Goal: Use online tool/utility: Utilize a website feature to perform a specific function

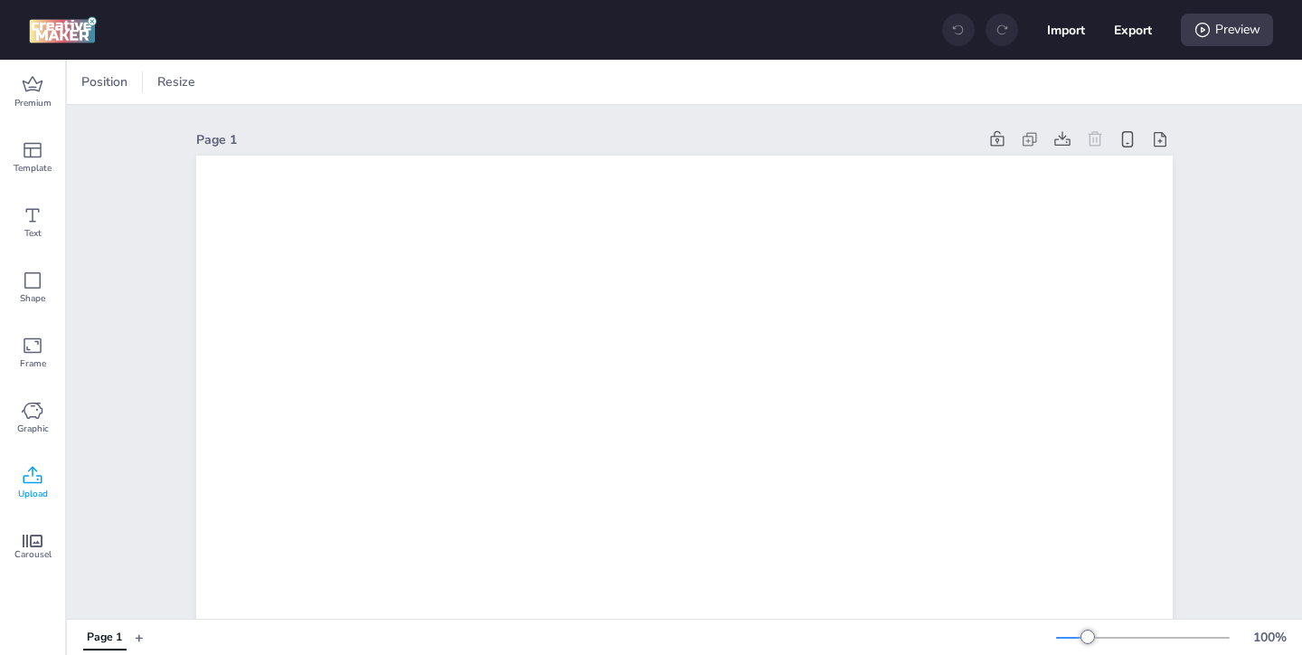
click at [33, 491] on span "Upload" at bounding box center [33, 493] width 30 height 14
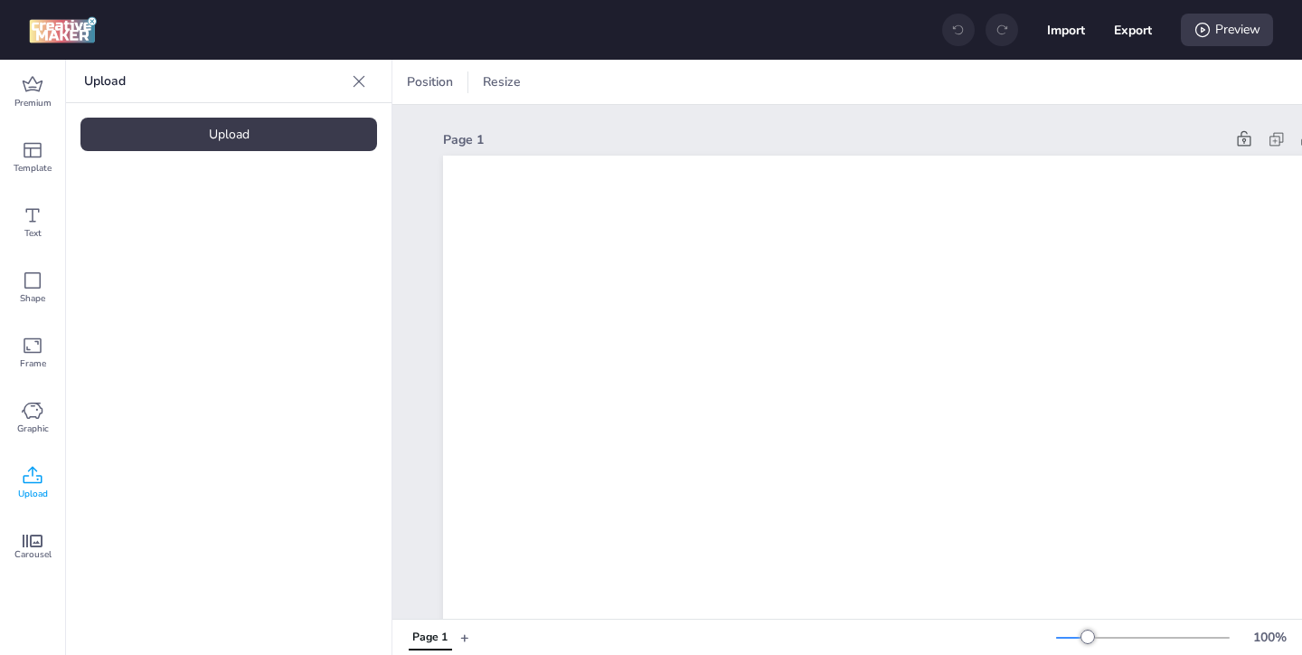
click at [236, 136] on div "Upload" at bounding box center [228, 134] width 297 height 33
click at [186, 243] on img at bounding box center [153, 252] width 110 height 19
click at [252, 271] on div at bounding box center [228, 252] width 297 height 145
click at [197, 262] on img at bounding box center [153, 252] width 110 height 19
click at [134, 258] on img at bounding box center [153, 252] width 110 height 19
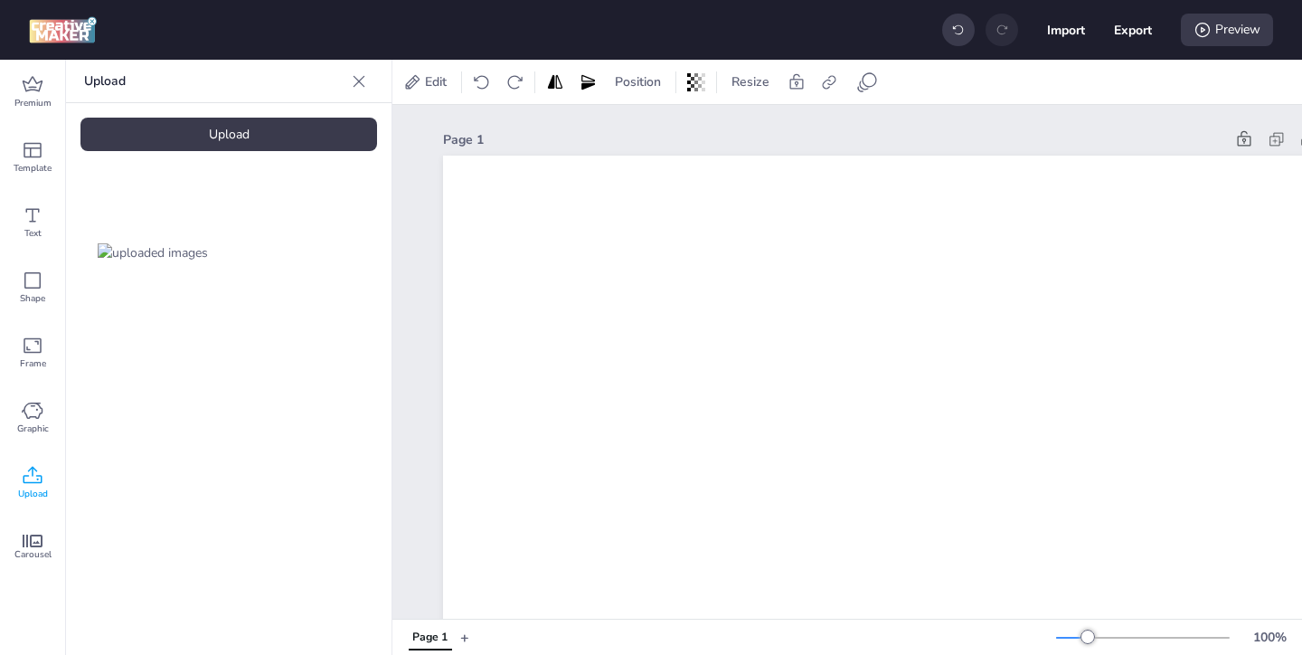
click at [158, 253] on img at bounding box center [153, 252] width 110 height 19
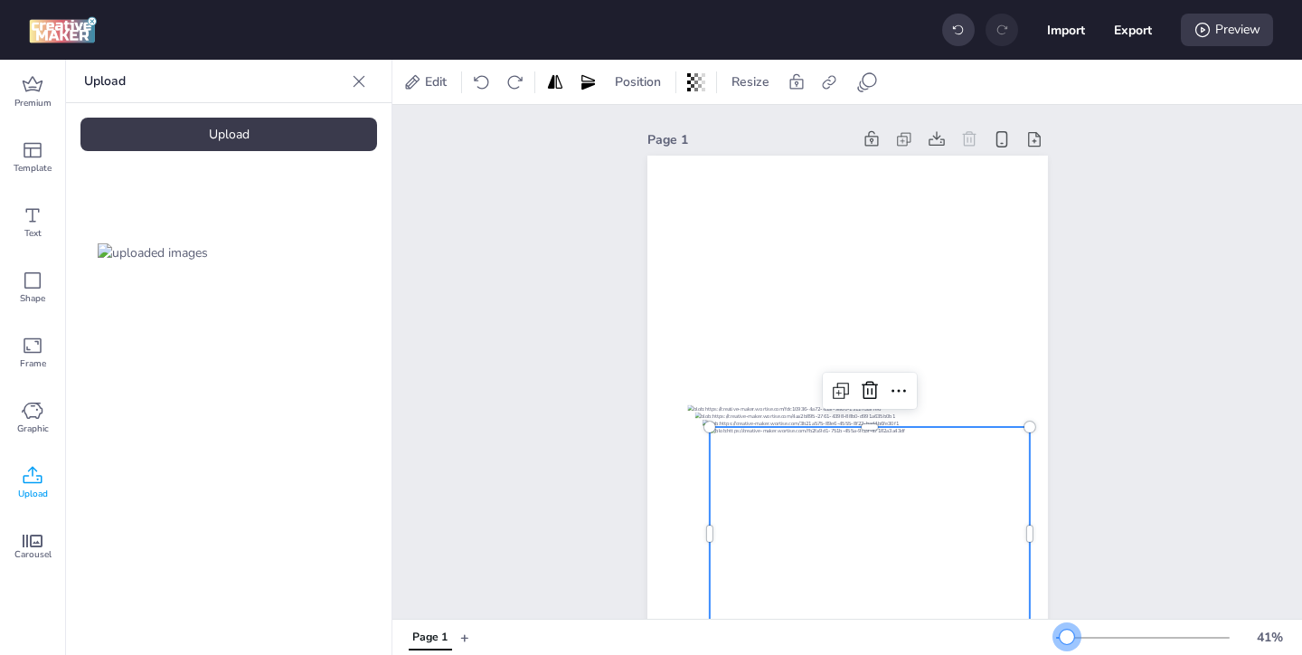
drag, startPoint x: 1090, startPoint y: 633, endPoint x: 1067, endPoint y: 636, distance: 23.7
click at [1067, 636] on div at bounding box center [1067, 636] width 14 height 14
click at [865, 400] on icon at bounding box center [870, 391] width 22 height 22
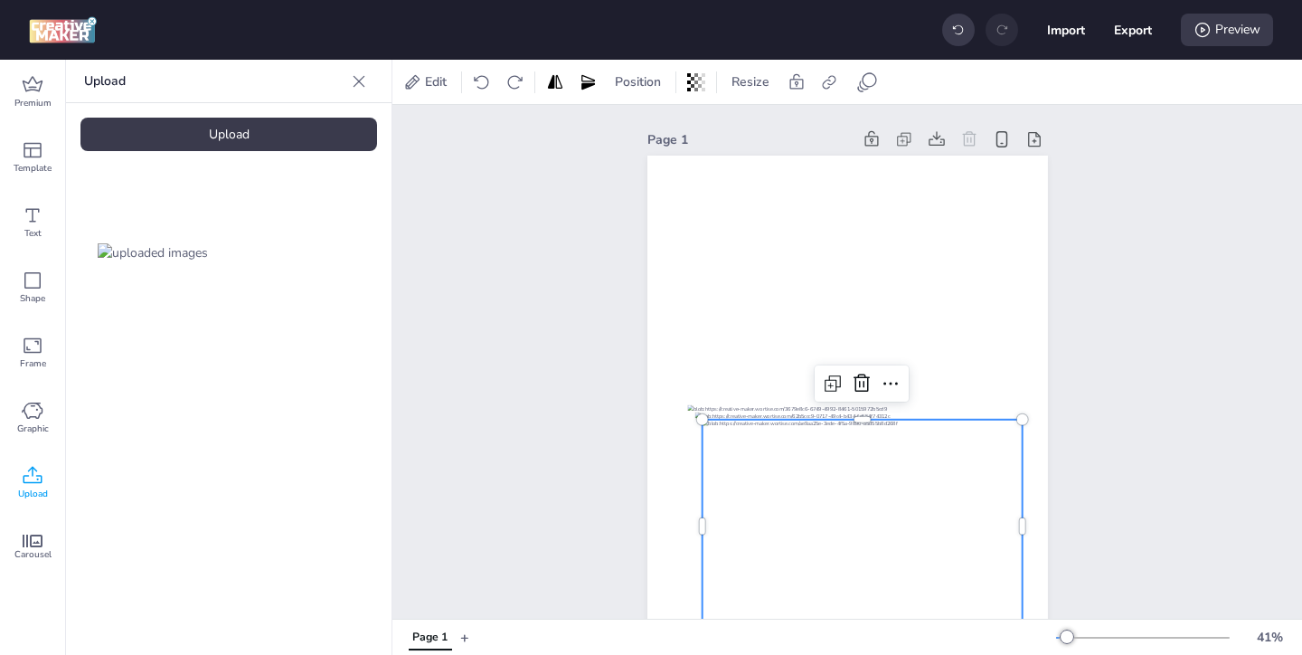
click at [866, 448] on div at bounding box center [862, 525] width 320 height 213
click at [863, 376] on icon at bounding box center [862, 383] width 22 height 22
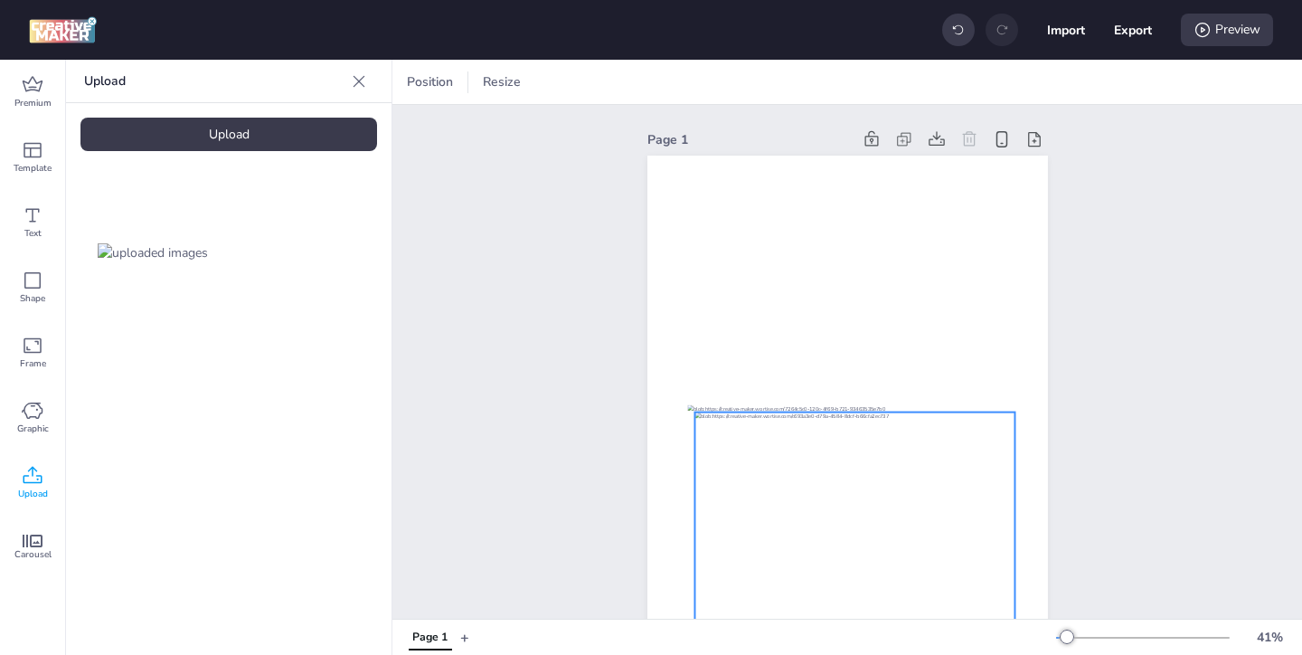
click at [875, 458] on div at bounding box center [854, 518] width 320 height 213
click at [850, 379] on icon at bounding box center [855, 376] width 22 height 22
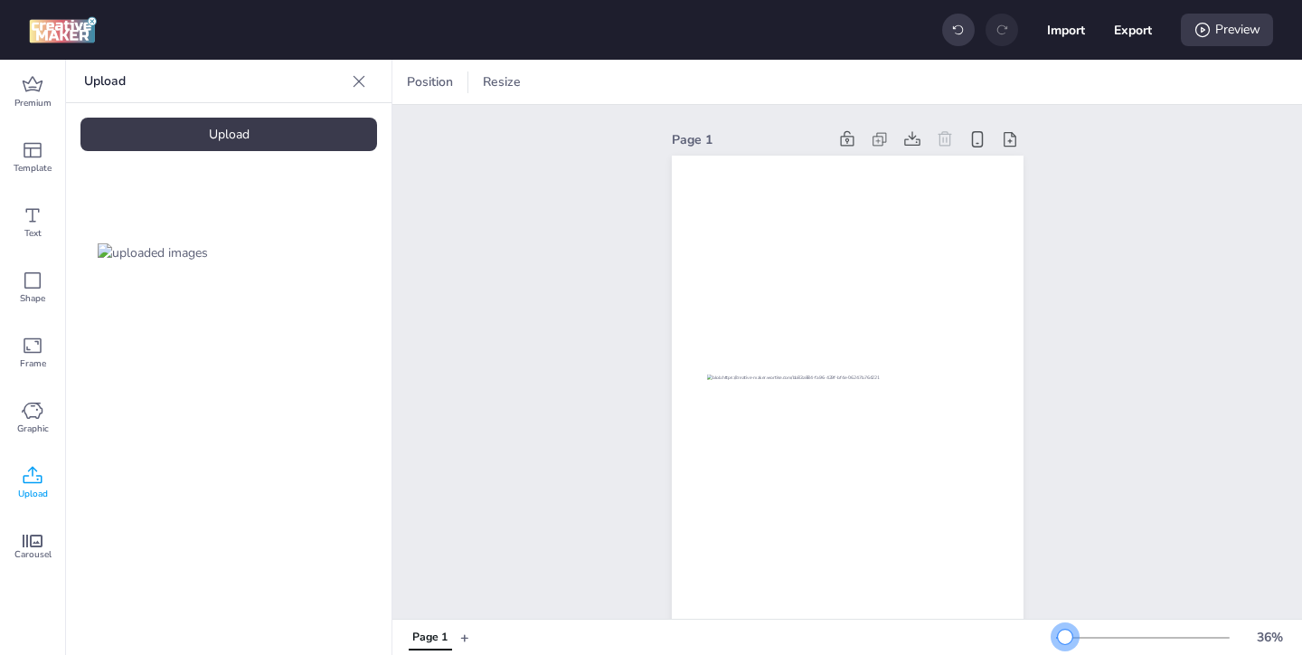
click at [1065, 631] on div at bounding box center [1065, 636] width 14 height 14
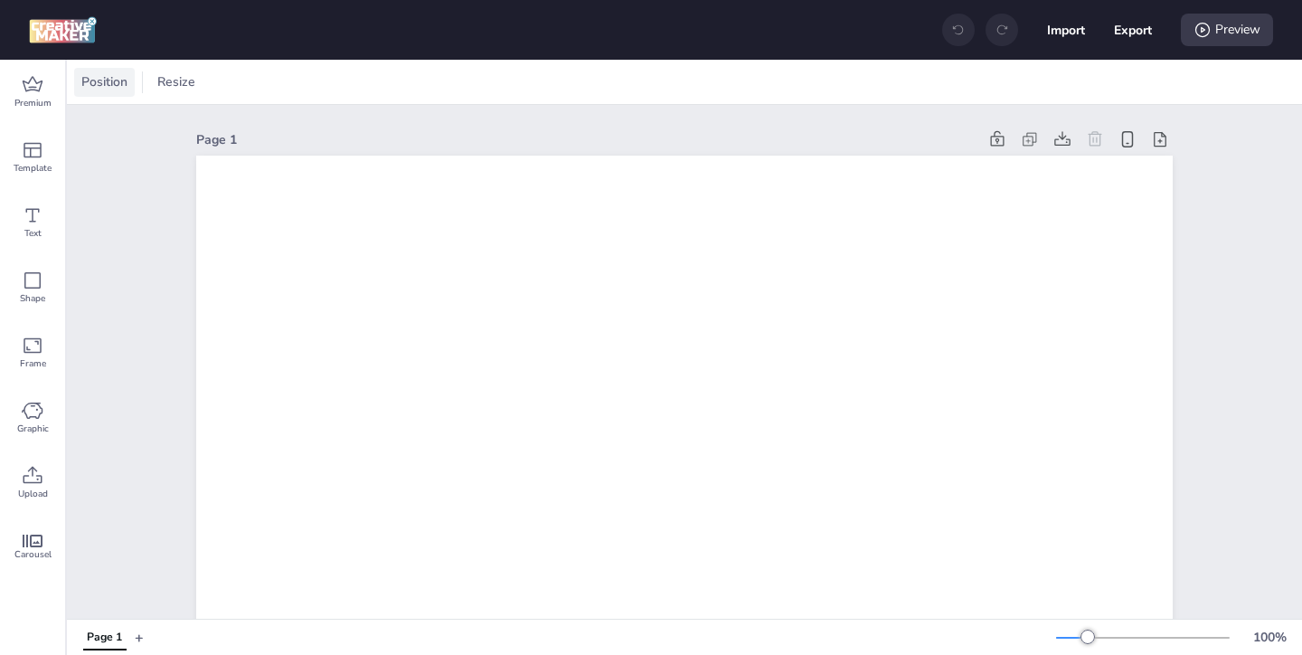
click at [115, 77] on span "Position" at bounding box center [104, 81] width 53 height 19
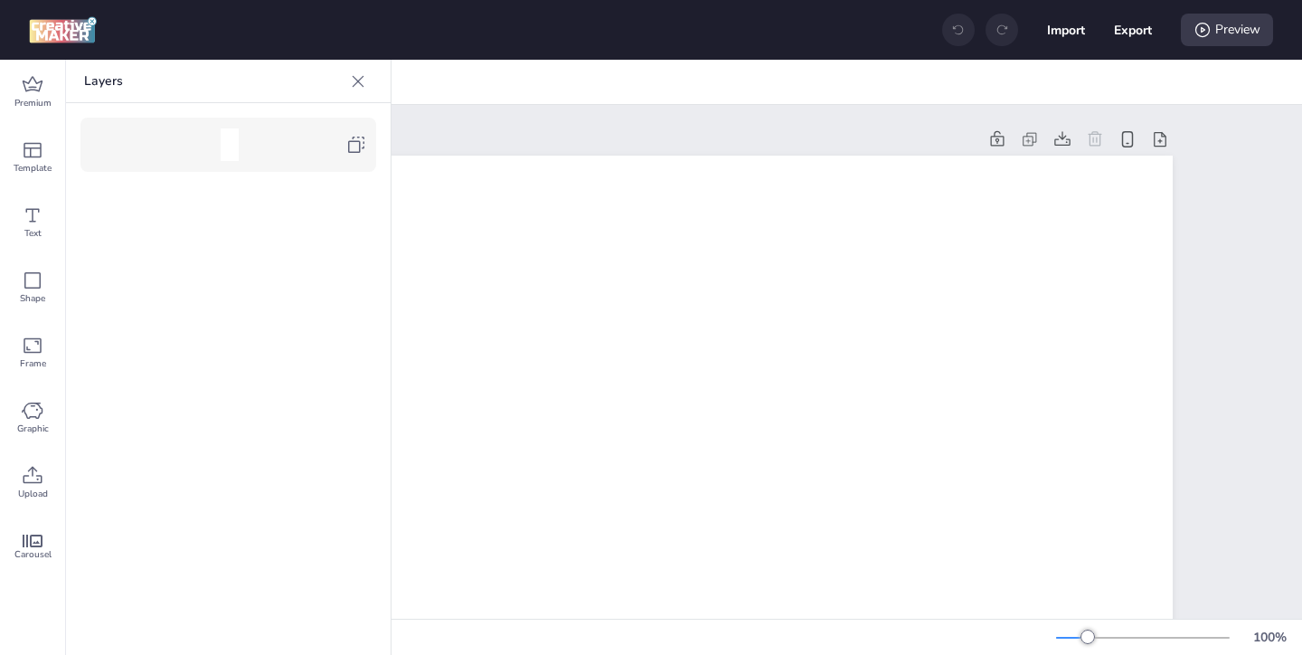
click at [356, 147] on icon at bounding box center [356, 145] width 22 height 22
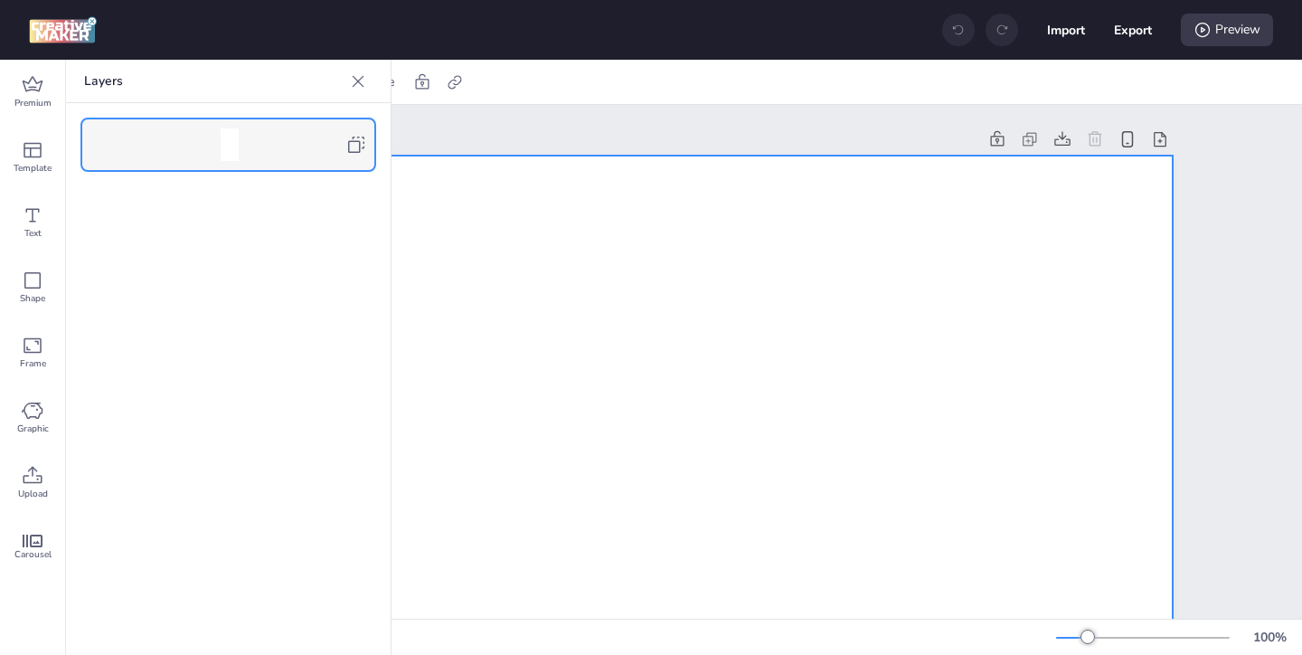
click at [359, 85] on icon at bounding box center [358, 81] width 18 height 18
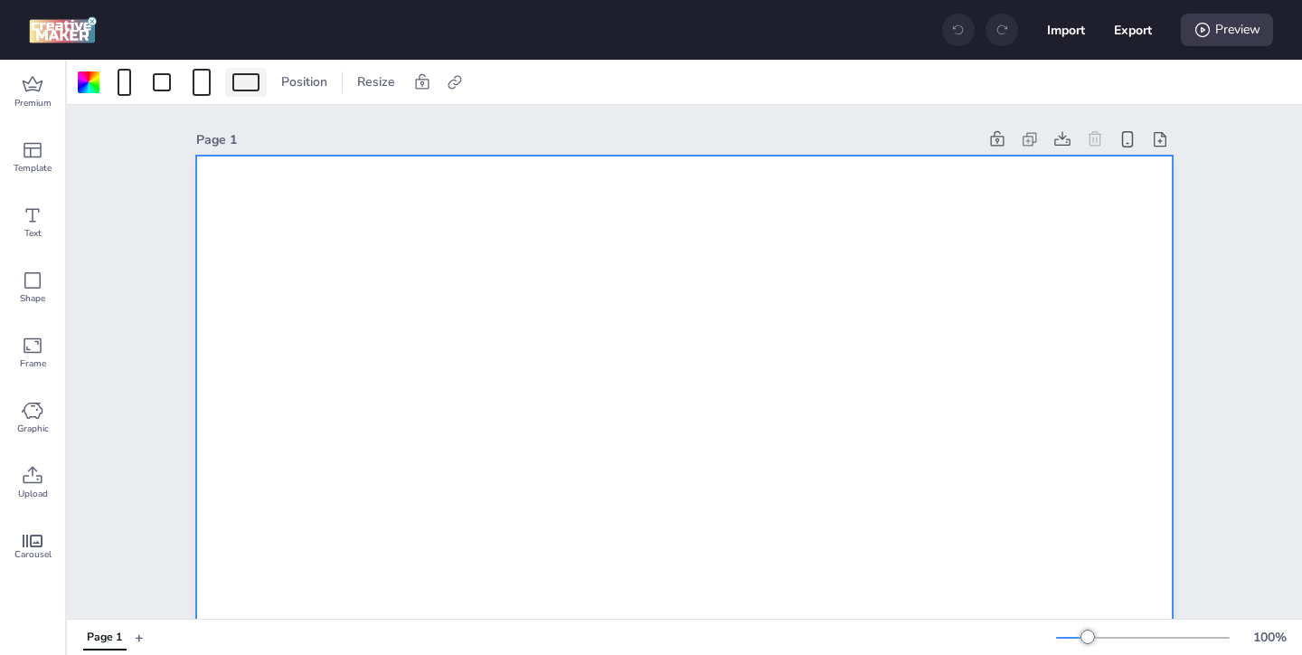
click at [238, 93] on div at bounding box center [246, 82] width 42 height 29
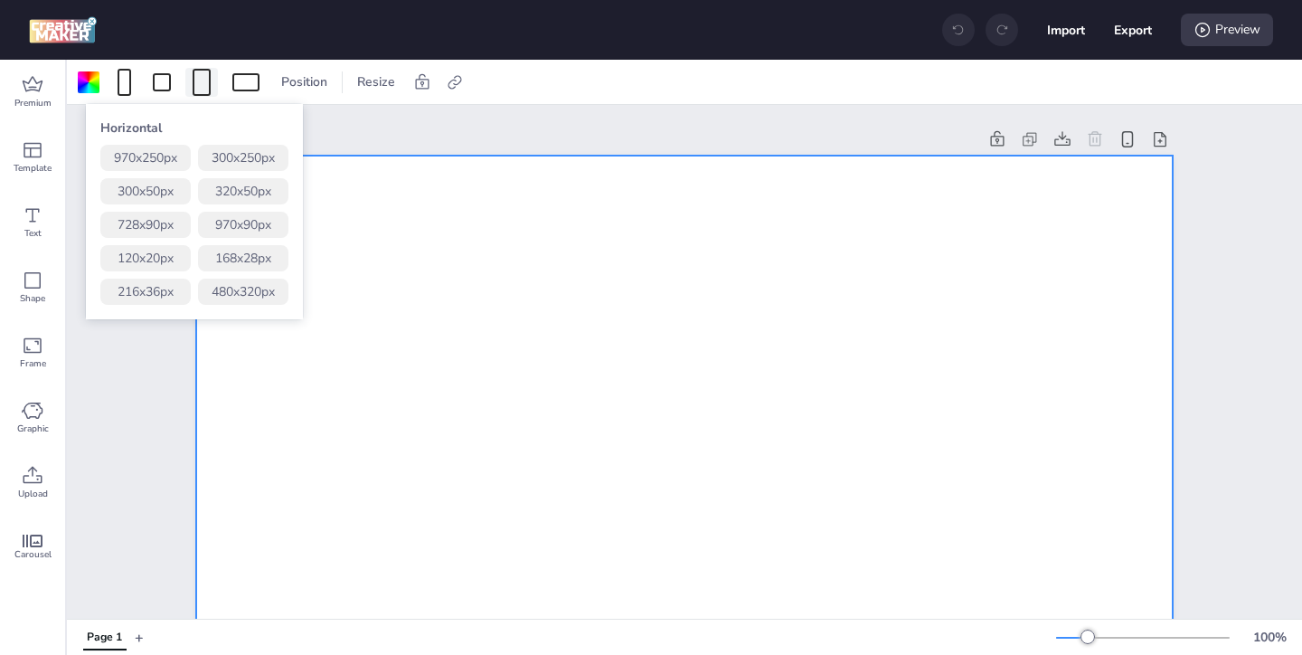
click at [200, 80] on div at bounding box center [202, 82] width 18 height 27
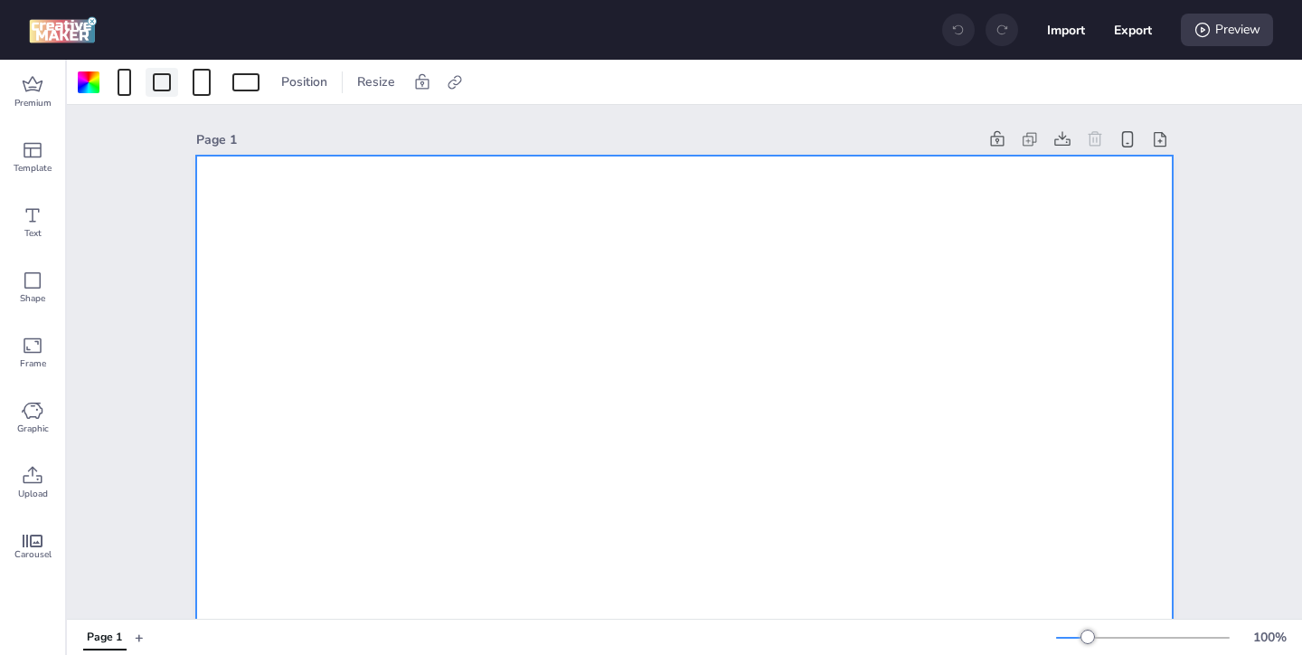
click at [156, 84] on div at bounding box center [162, 82] width 18 height 18
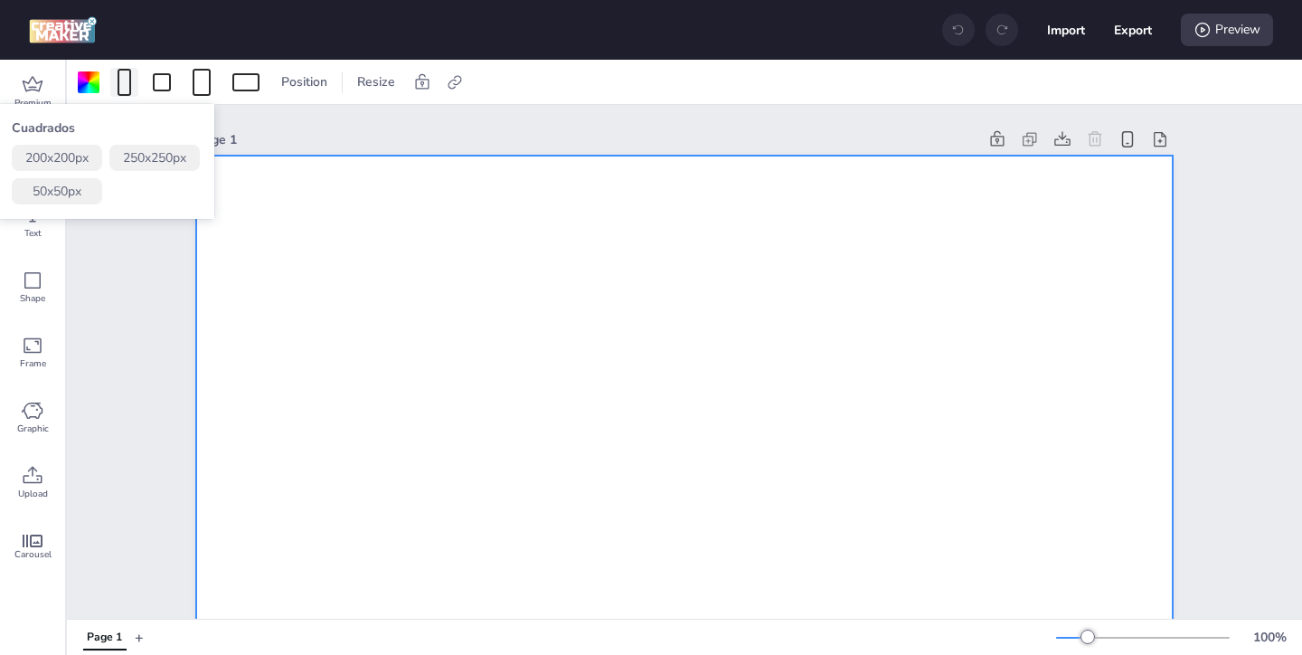
click at [126, 84] on div at bounding box center [125, 82] width 14 height 27
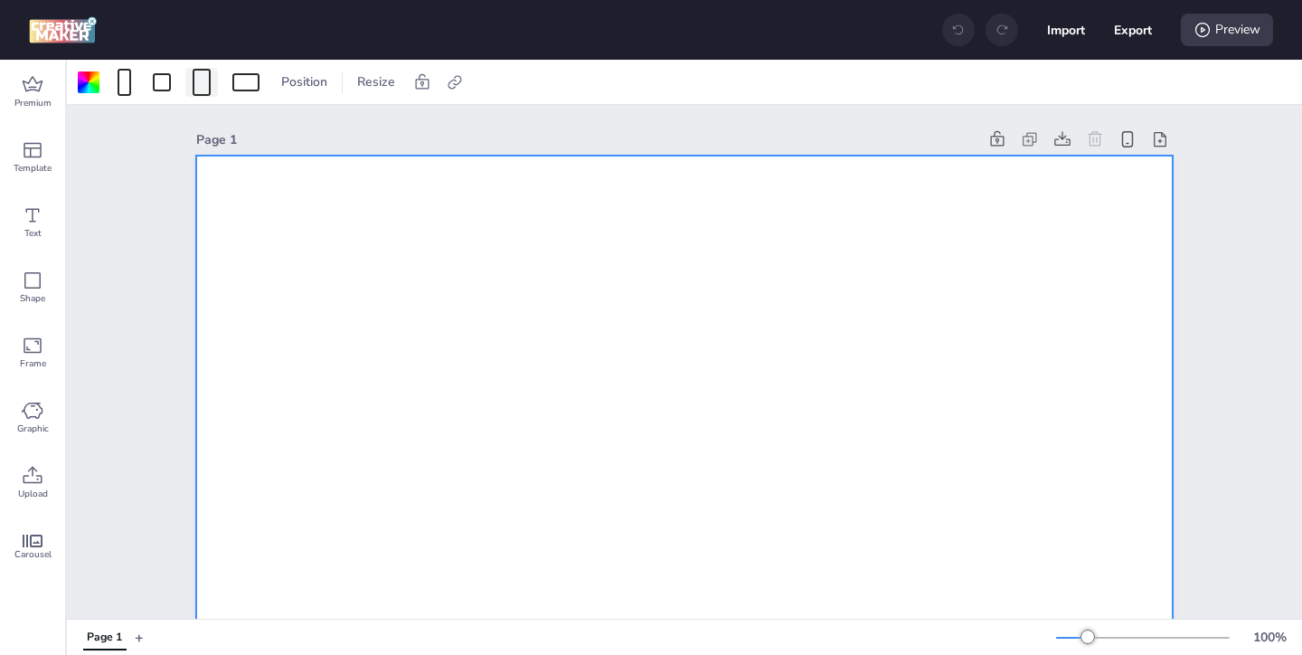
click at [212, 87] on span at bounding box center [201, 82] width 25 height 27
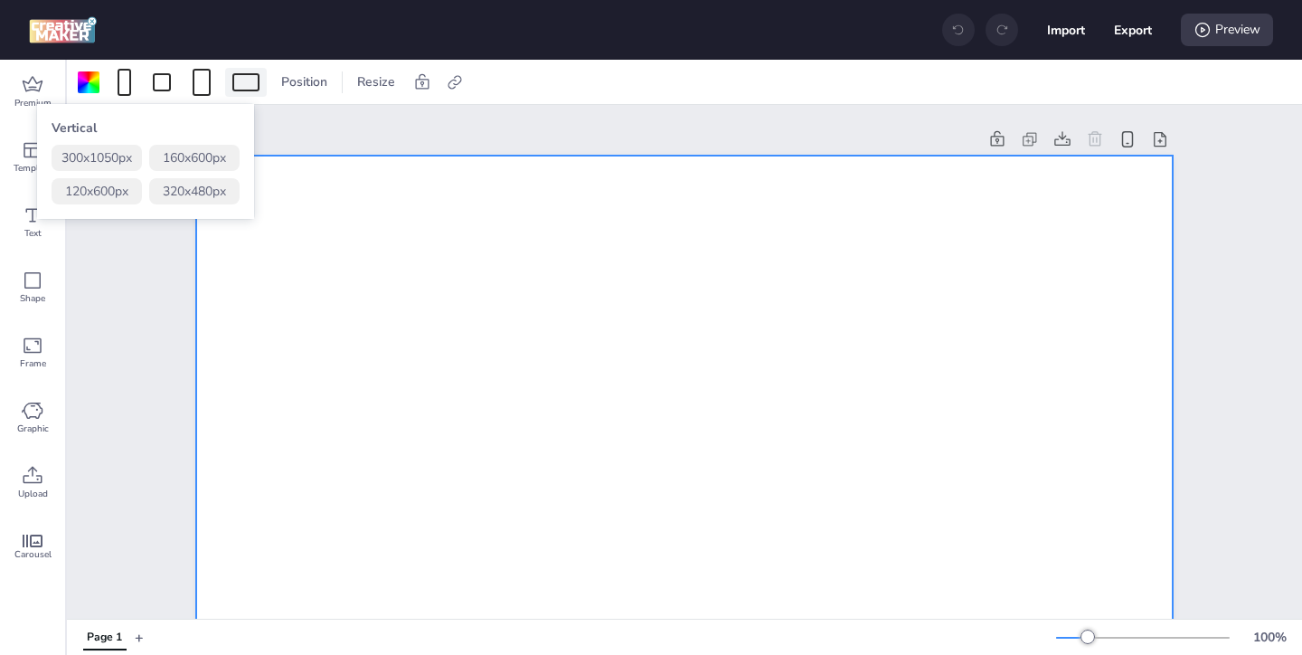
click at [233, 81] on div at bounding box center [245, 82] width 27 height 18
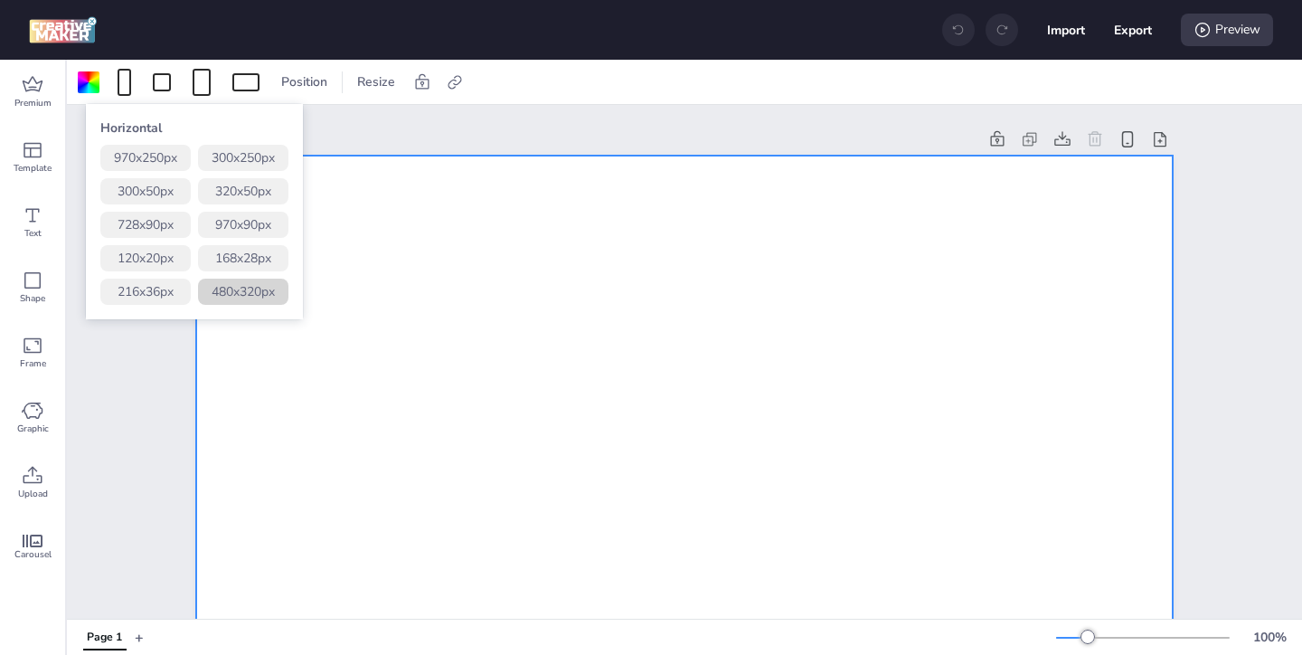
click at [239, 291] on button "480 x 320 px" at bounding box center [243, 291] width 90 height 26
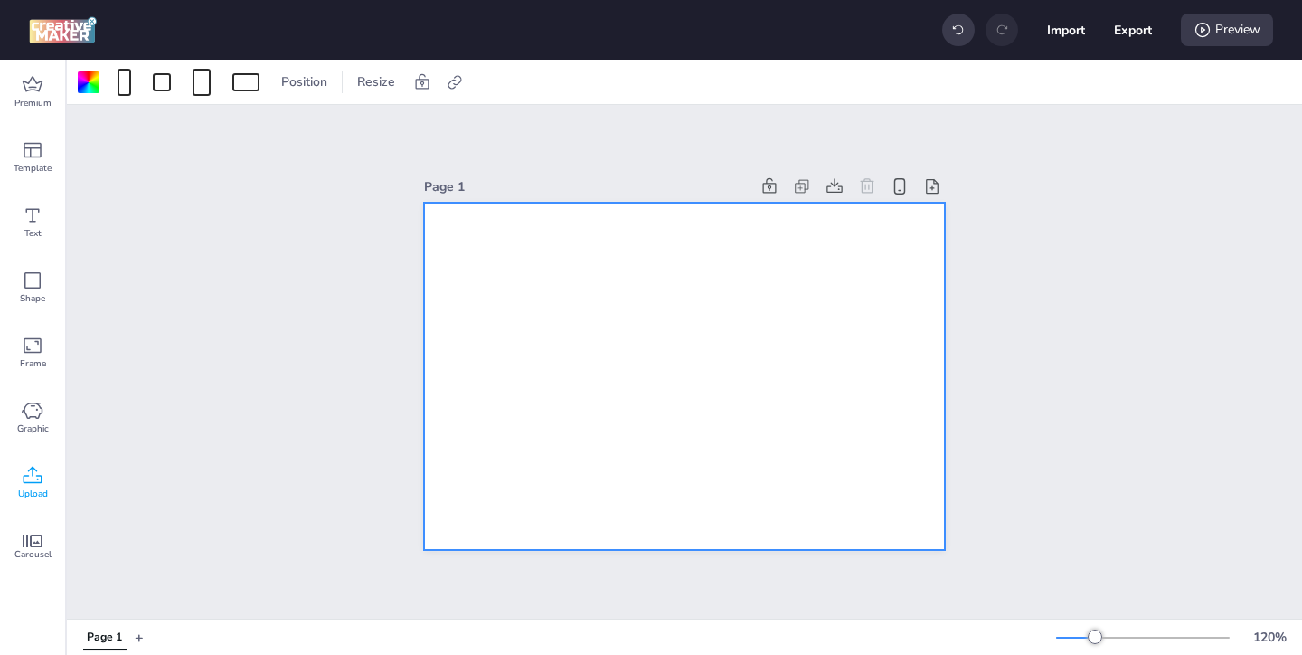
click at [35, 482] on icon at bounding box center [33, 474] width 19 height 17
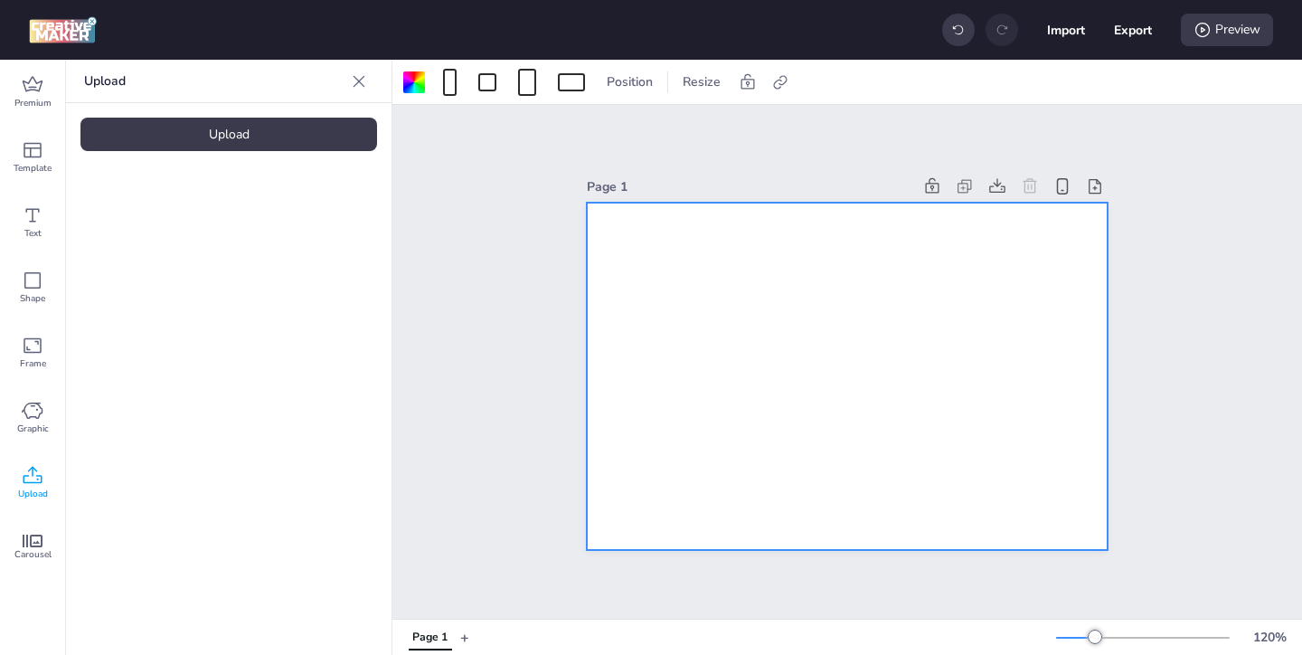
click at [288, 141] on div "Upload" at bounding box center [228, 134] width 297 height 33
click at [177, 243] on img at bounding box center [153, 252] width 110 height 19
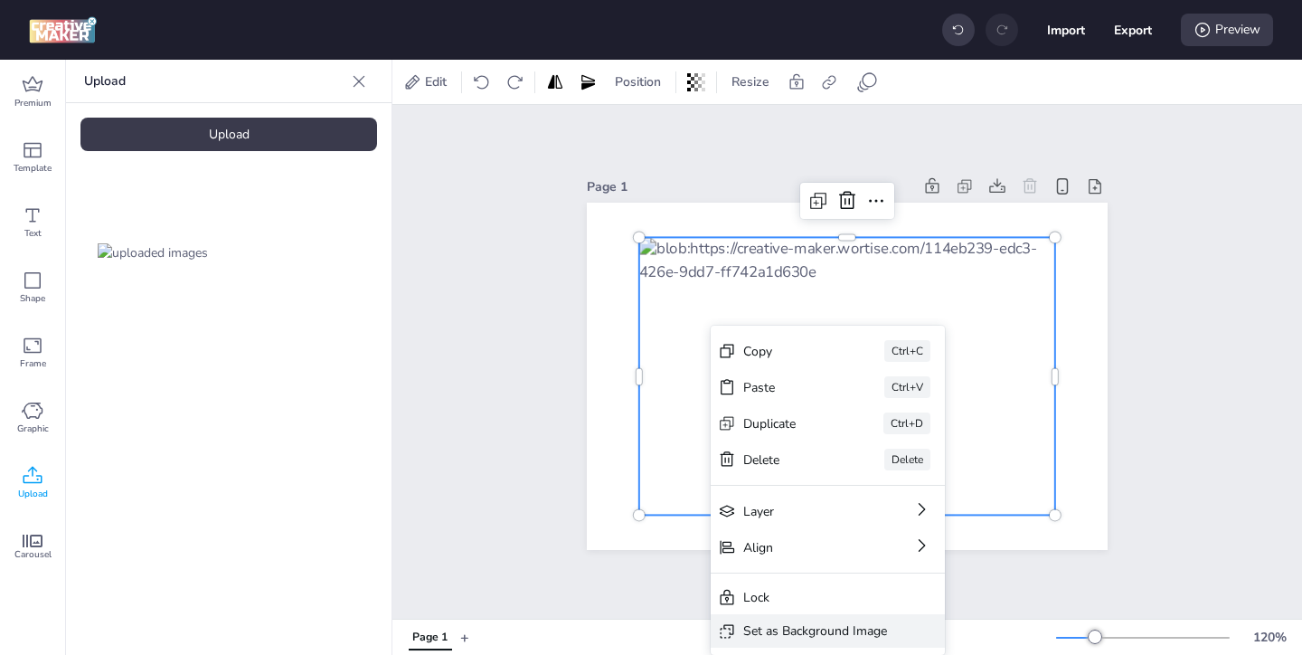
click at [783, 621] on div "Set as Background Image" at bounding box center [815, 630] width 144 height 19
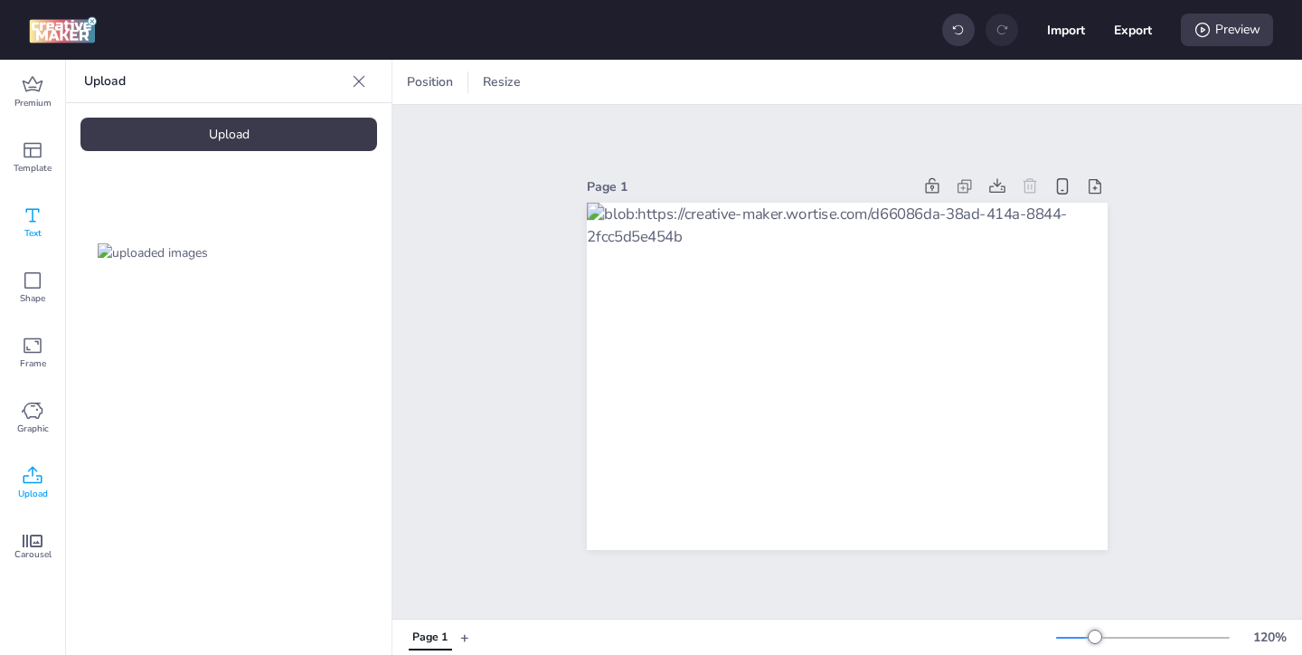
click at [41, 222] on icon at bounding box center [33, 215] width 22 height 22
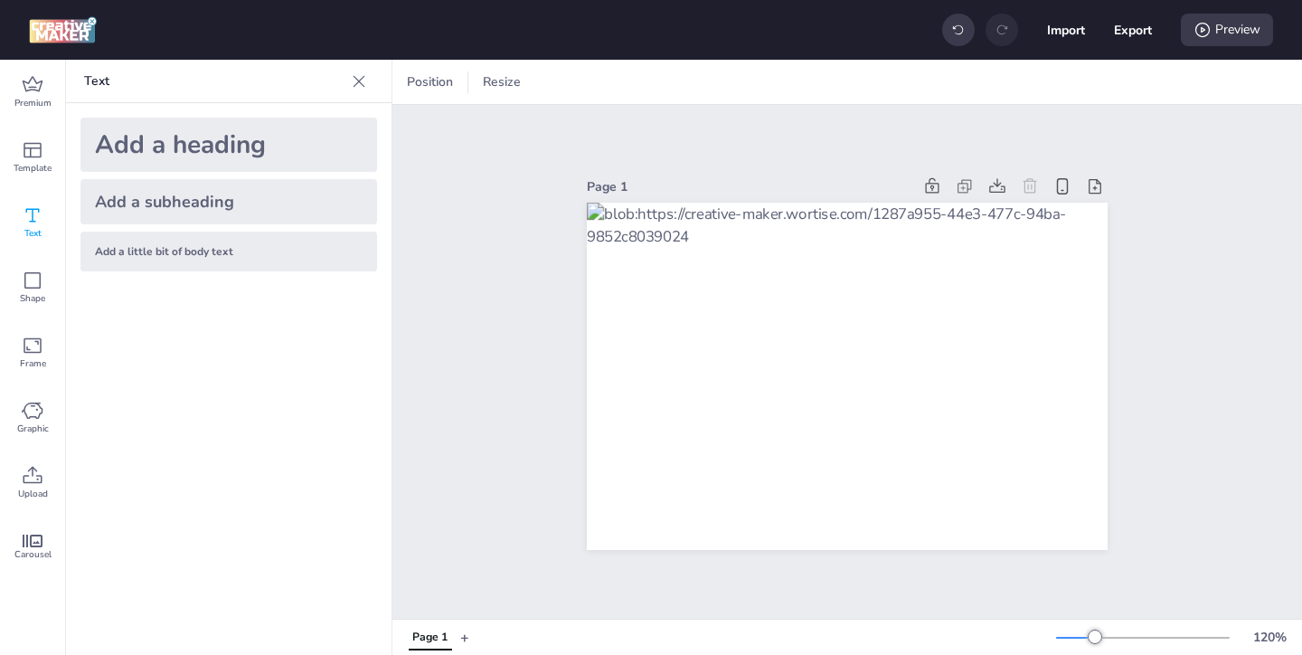
click at [227, 151] on div "Add a heading" at bounding box center [228, 145] width 297 height 54
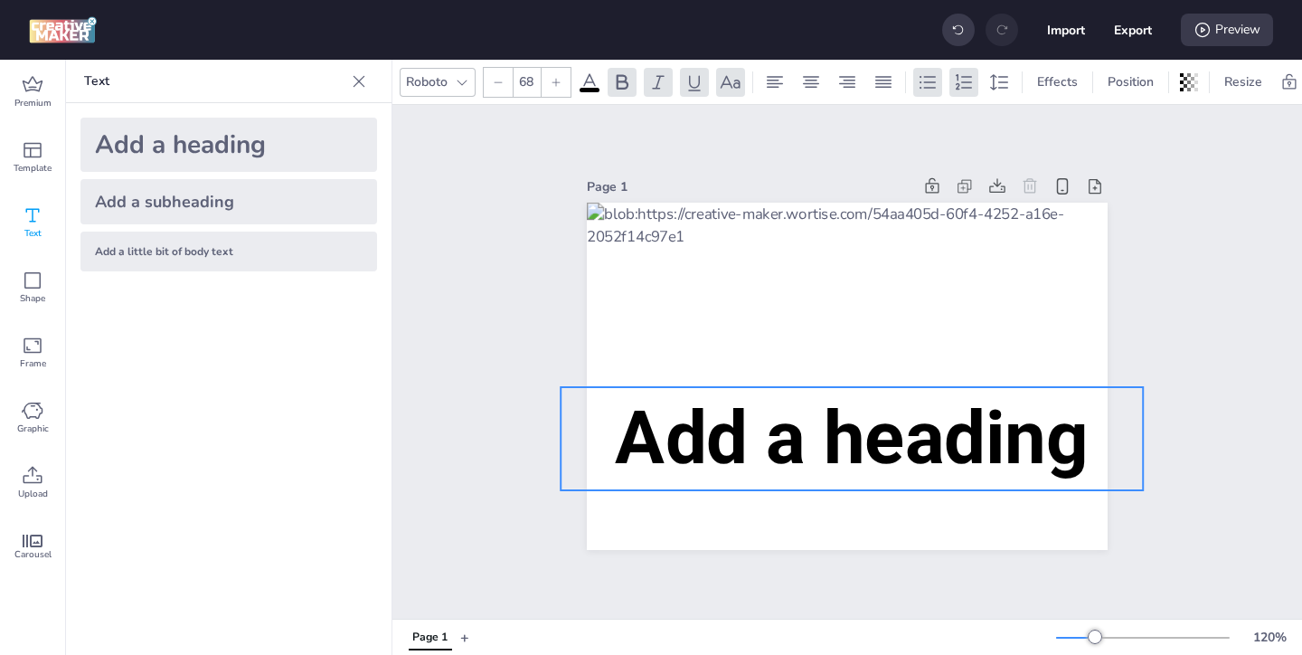
drag, startPoint x: 755, startPoint y: 326, endPoint x: 759, endPoint y: 389, distance: 62.5
click at [759, 389] on p "Add a heading" at bounding box center [852, 438] width 582 height 103
click at [1081, 457] on span "Add a heading" at bounding box center [851, 437] width 473 height 87
click at [1068, 450] on span "Add a heading" at bounding box center [851, 437] width 473 height 87
click at [1077, 450] on span "Add a heading" at bounding box center [851, 437] width 473 height 87
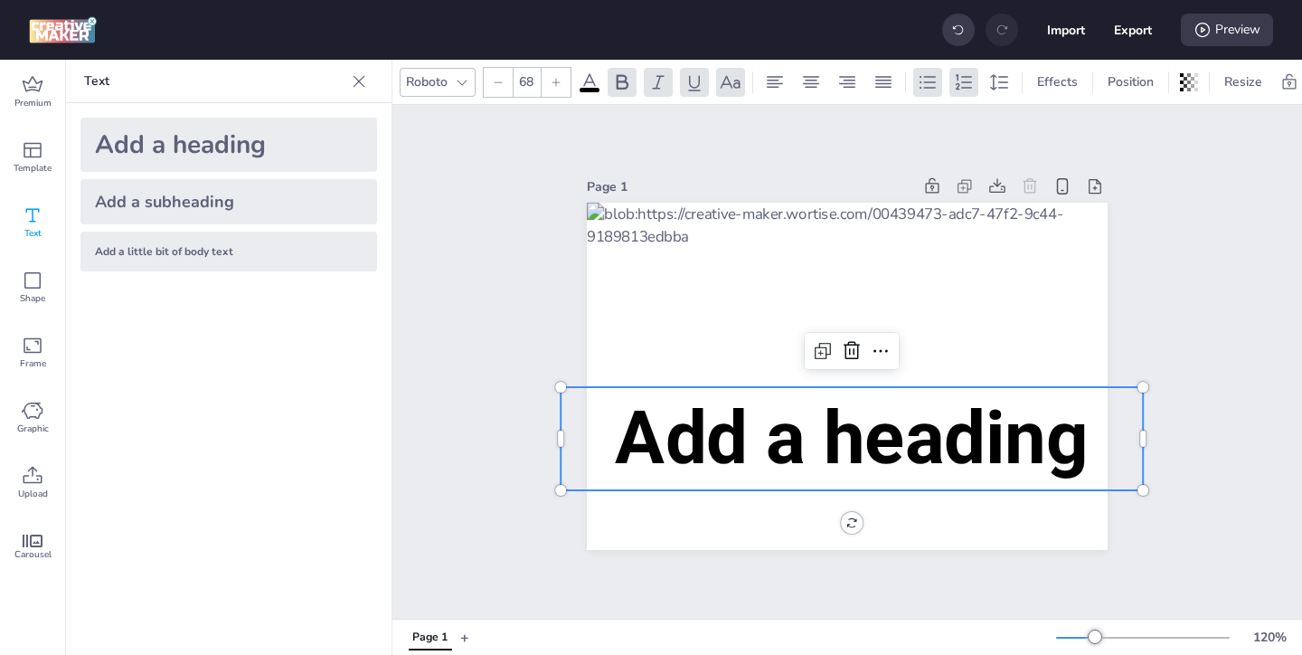
click at [1086, 449] on span "Add a heading" at bounding box center [851, 437] width 473 height 87
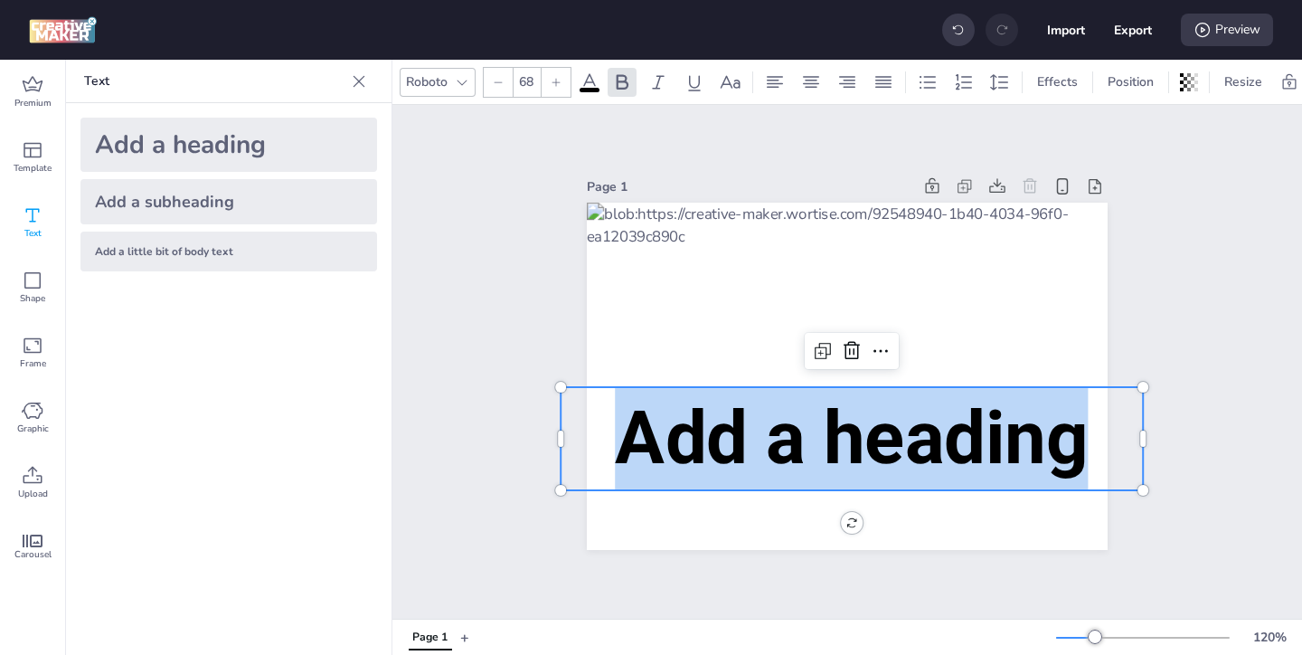
drag, startPoint x: 1086, startPoint y: 449, endPoint x: 618, endPoint y: 430, distance: 467.8
click at [618, 430] on span "Add a heading" at bounding box center [851, 437] width 473 height 87
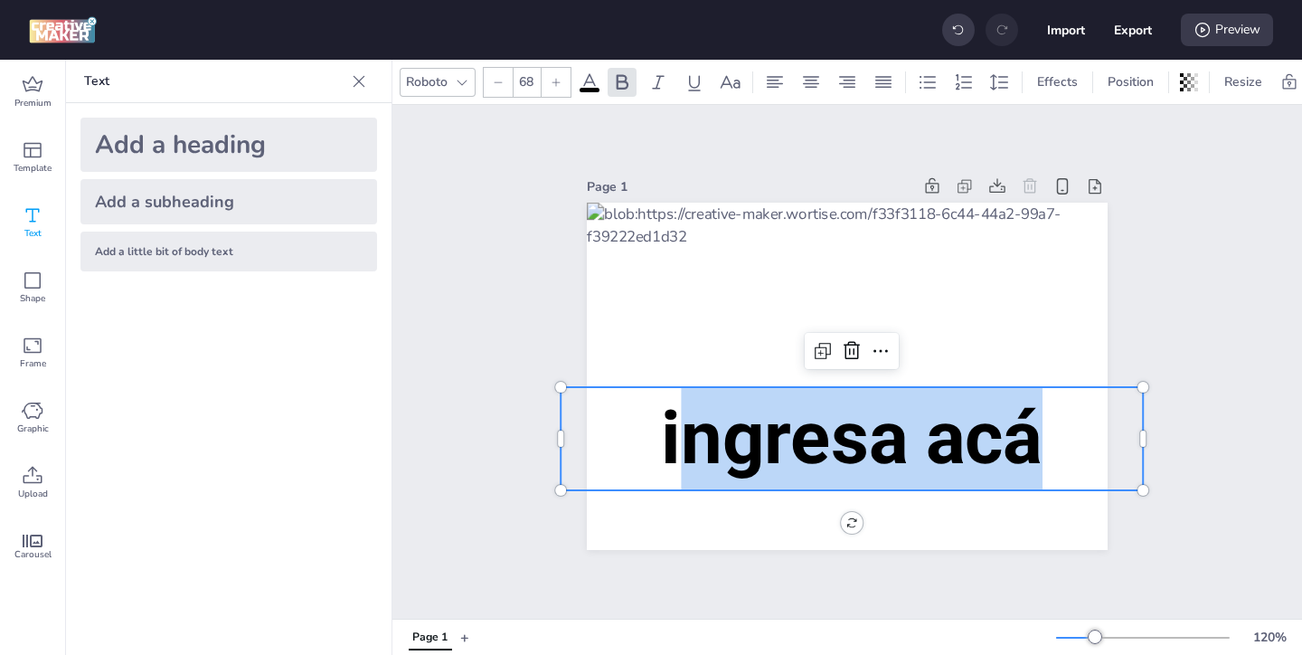
drag, startPoint x: 1035, startPoint y: 438, endPoint x: 677, endPoint y: 436, distance: 358.0
click at [677, 436] on span "ingresa acá" at bounding box center [851, 437] width 381 height 87
drag, startPoint x: 1051, startPoint y: 443, endPoint x: 668, endPoint y: 444, distance: 382.4
click at [668, 444] on p "Ingresa acá" at bounding box center [852, 438] width 582 height 103
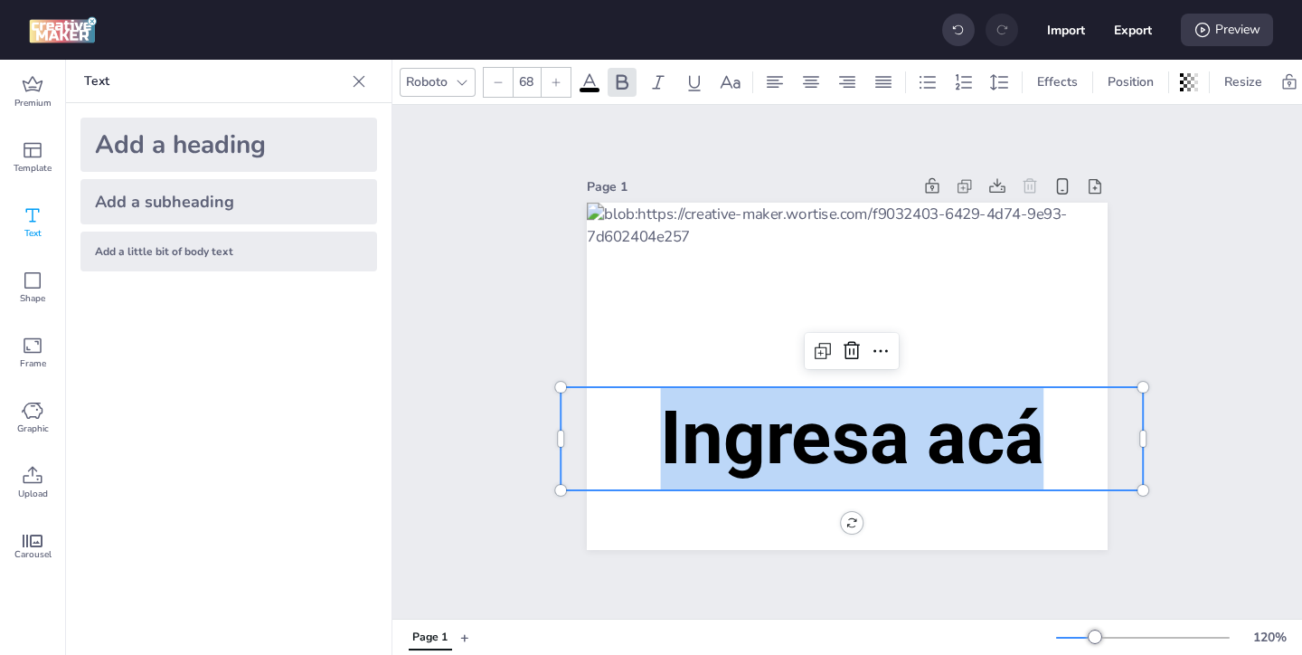
click at [594, 85] on icon at bounding box center [590, 82] width 22 height 22
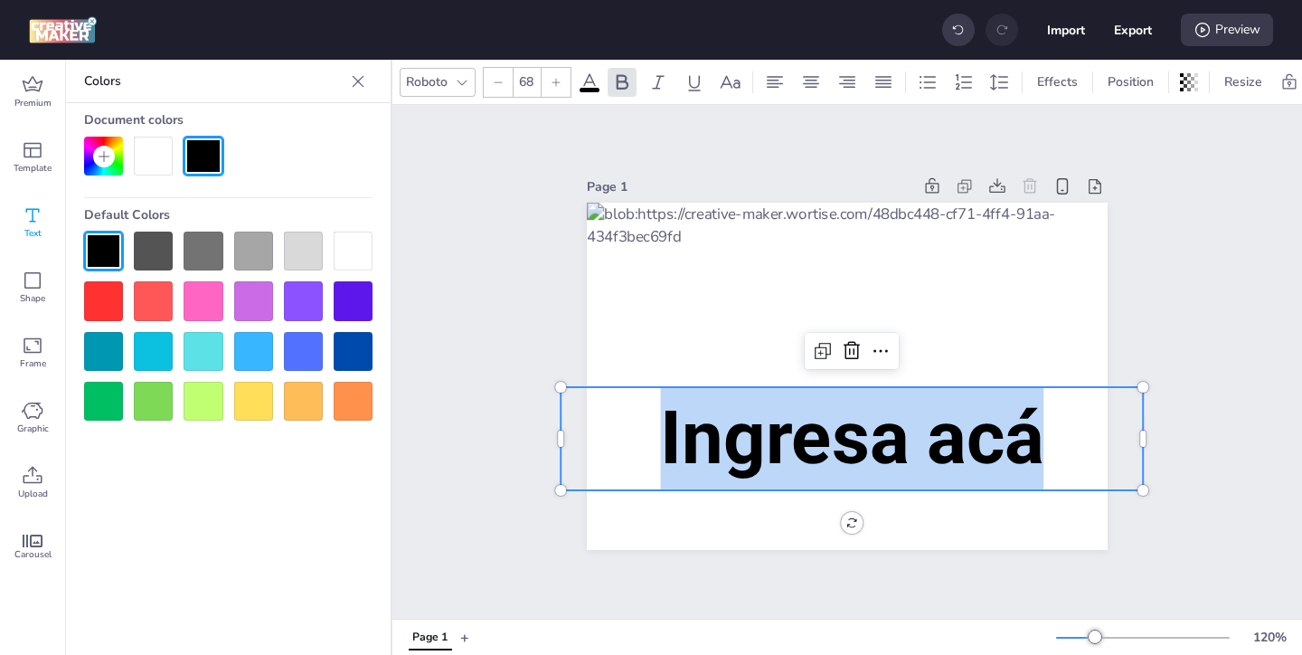
click at [349, 240] on div at bounding box center [353, 250] width 39 height 39
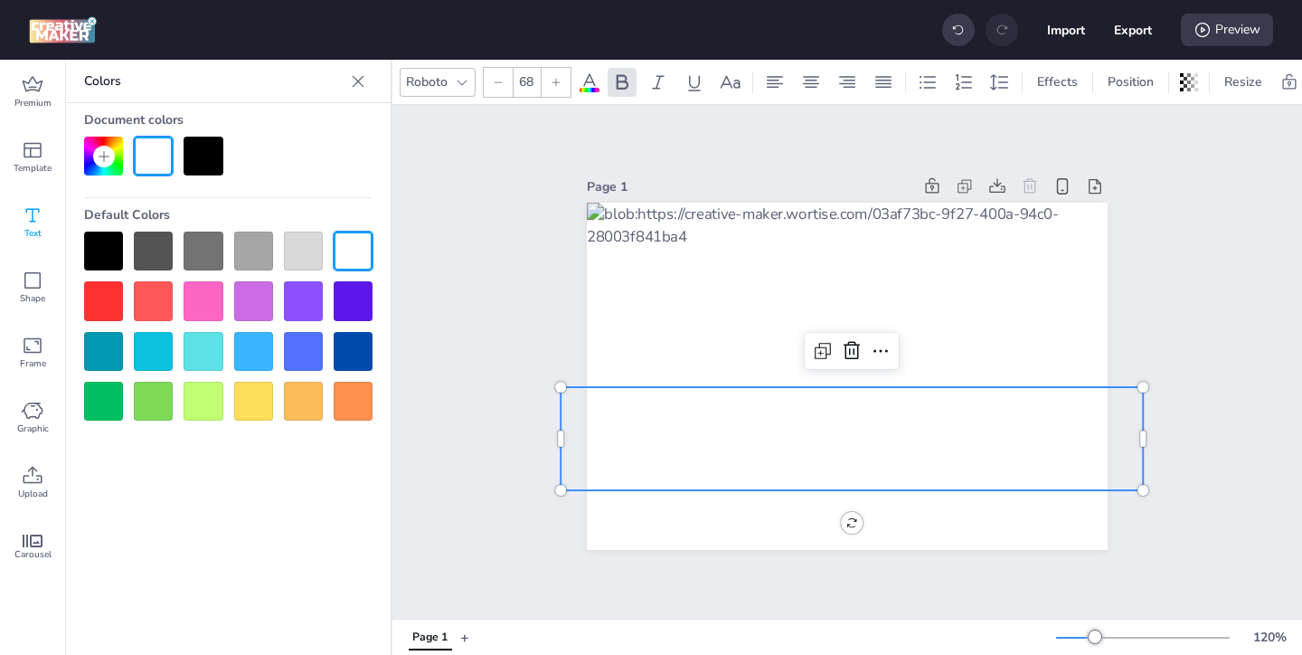
click at [354, 252] on div at bounding box center [353, 250] width 39 height 39
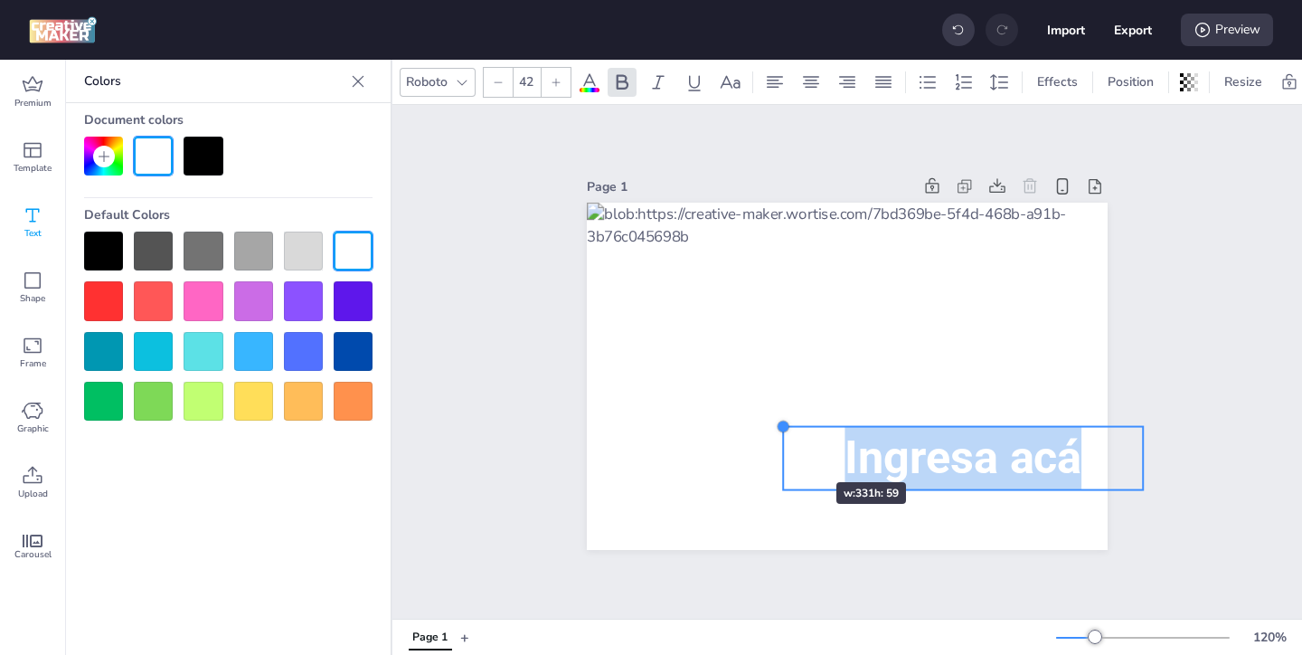
drag, startPoint x: 560, startPoint y: 389, endPoint x: 782, endPoint y: 449, distance: 230.5
click at [782, 449] on div "Ingresa acá Ingresa acá" at bounding box center [847, 376] width 521 height 347
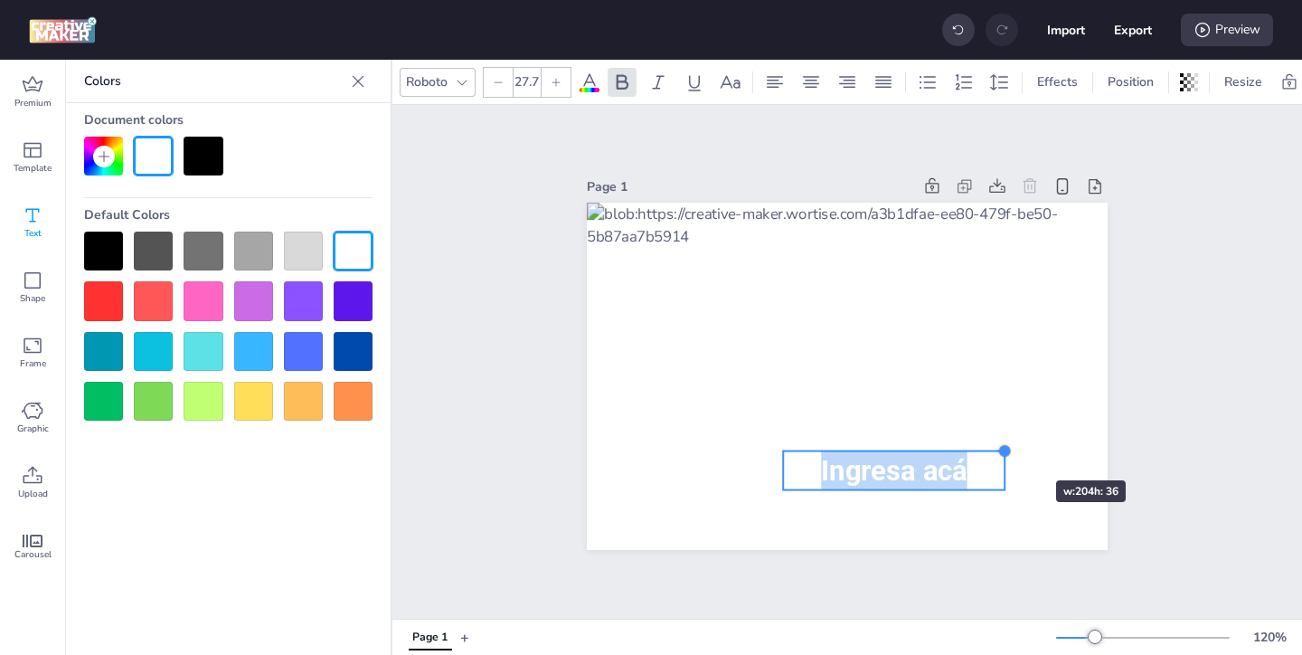
drag, startPoint x: 1140, startPoint y: 423, endPoint x: 1002, endPoint y: 442, distance: 139.6
click at [1001, 443] on div "Ingresa acá Ingresa acá" at bounding box center [847, 376] width 521 height 347
drag, startPoint x: 1026, startPoint y: 444, endPoint x: 985, endPoint y: 447, distance: 40.8
click at [985, 447] on div "Ingresa acá Ingresa acá" at bounding box center [847, 376] width 521 height 347
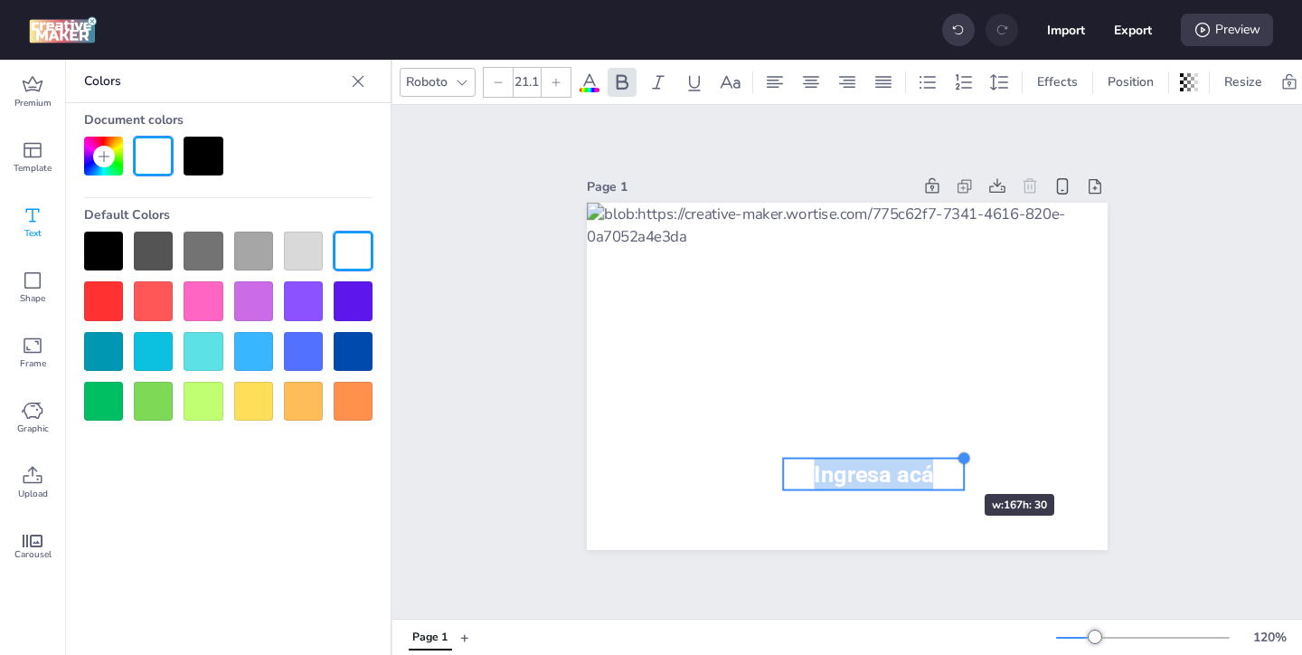
type input "20.5"
drag, startPoint x: 1014, startPoint y: 452, endPoint x: 918, endPoint y: 462, distance: 97.2
click at [918, 462] on div "Ingresa acá Ingresa acá" at bounding box center [847, 376] width 521 height 347
click at [877, 477] on span "Ingresa acá" at bounding box center [871, 474] width 116 height 26
drag, startPoint x: 916, startPoint y: 478, endPoint x: 895, endPoint y: 478, distance: 20.8
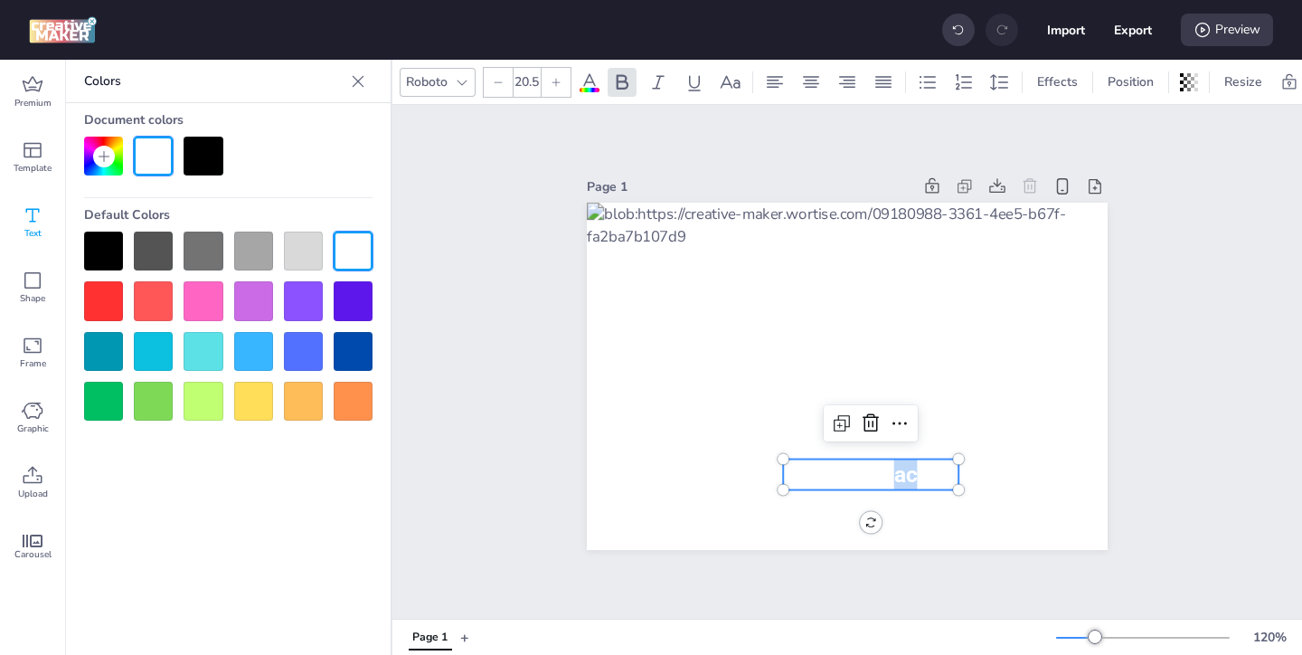
click at [895, 478] on span "Ingresa acá" at bounding box center [871, 474] width 116 height 26
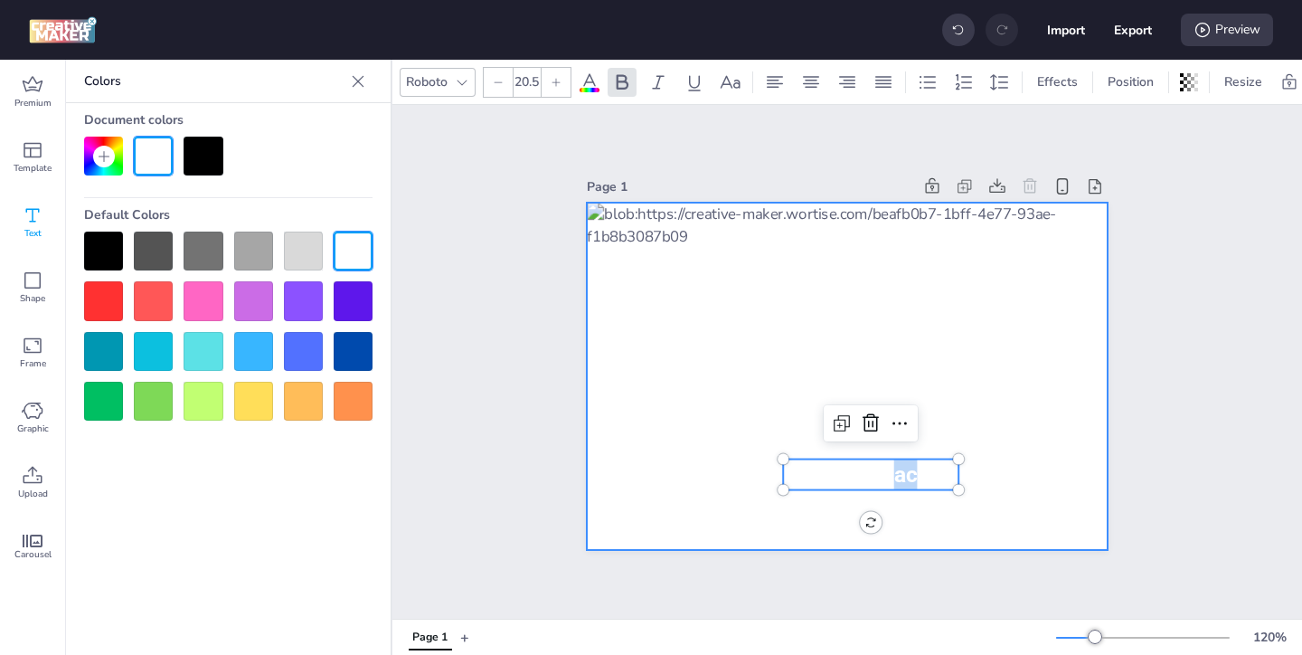
click at [973, 473] on div at bounding box center [847, 376] width 521 height 347
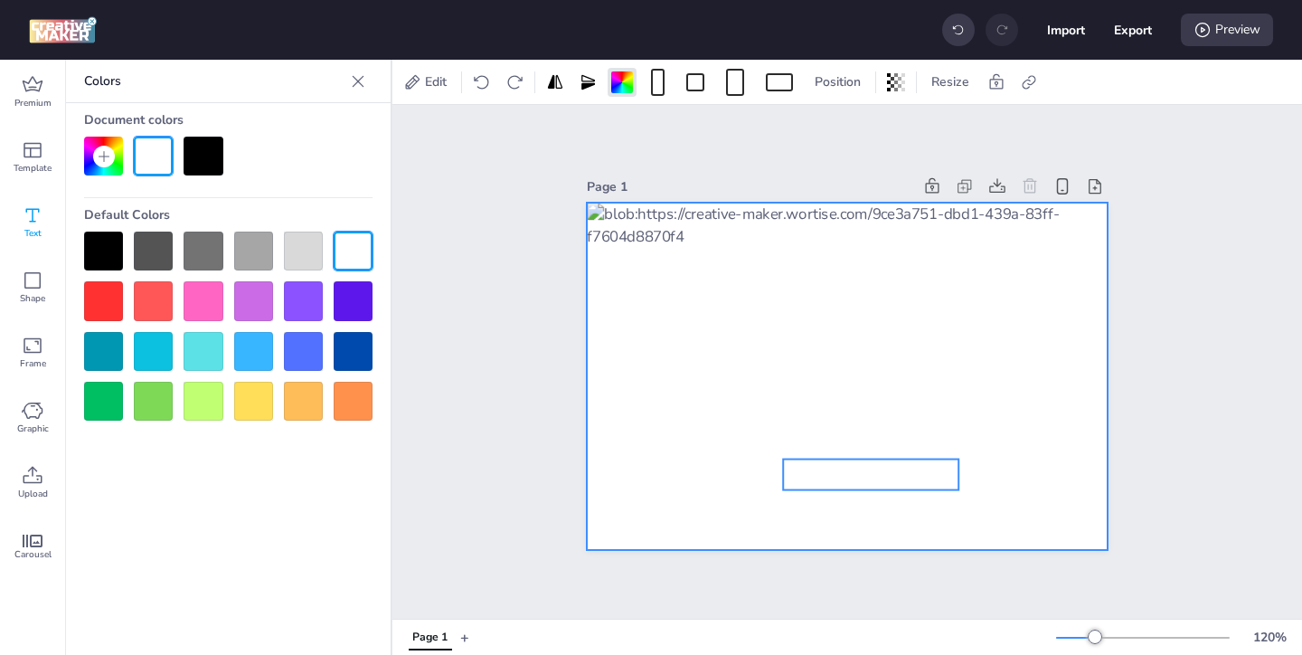
click at [947, 473] on p "Ingresa acá" at bounding box center [870, 474] width 175 height 31
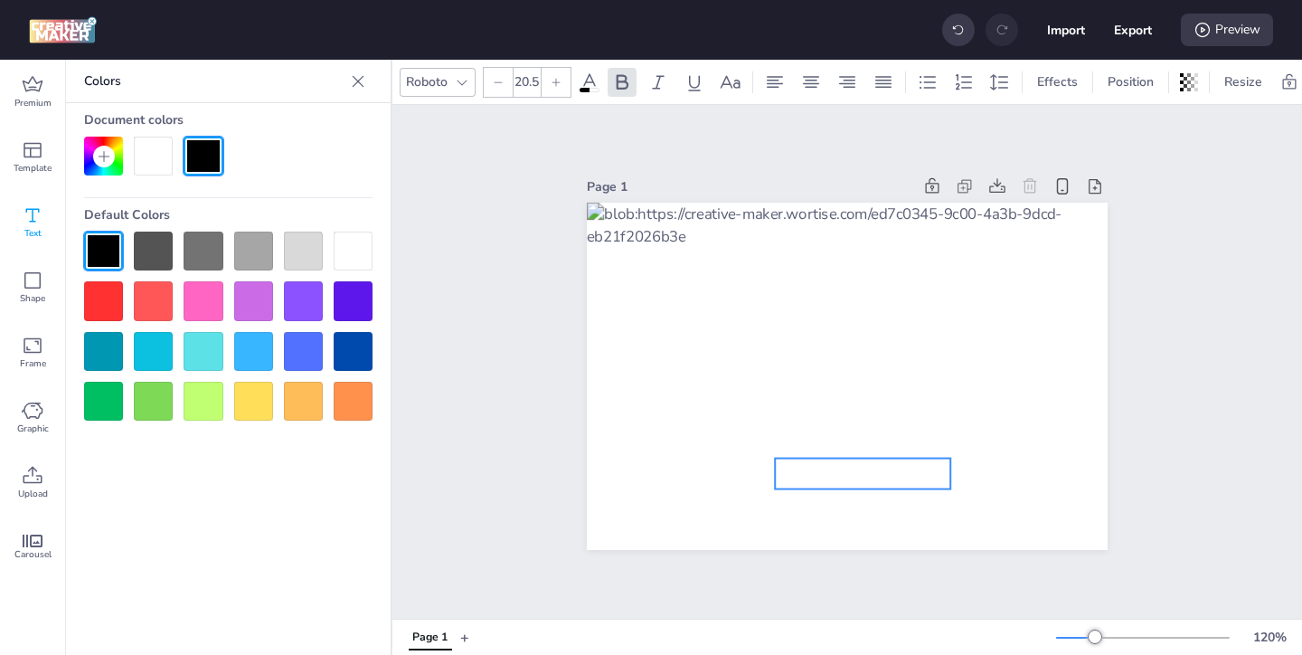
click at [939, 472] on p "Ingresa acá" at bounding box center [862, 473] width 175 height 31
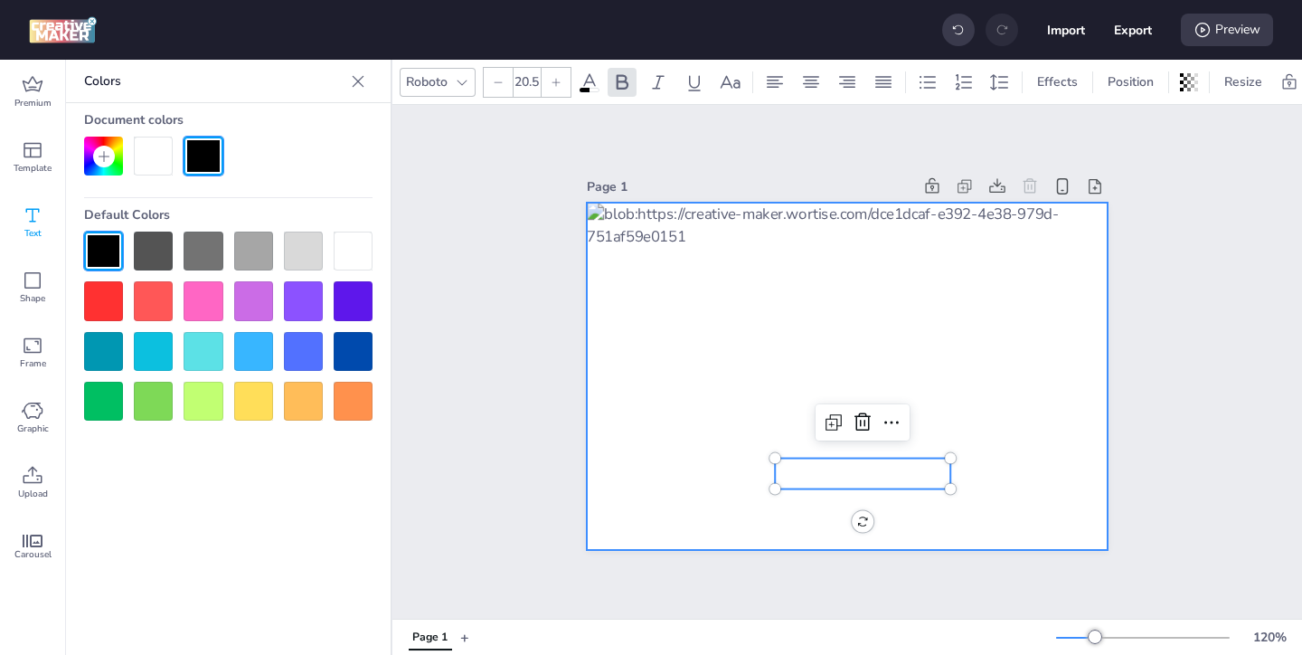
click at [1018, 447] on div at bounding box center [847, 376] width 521 height 347
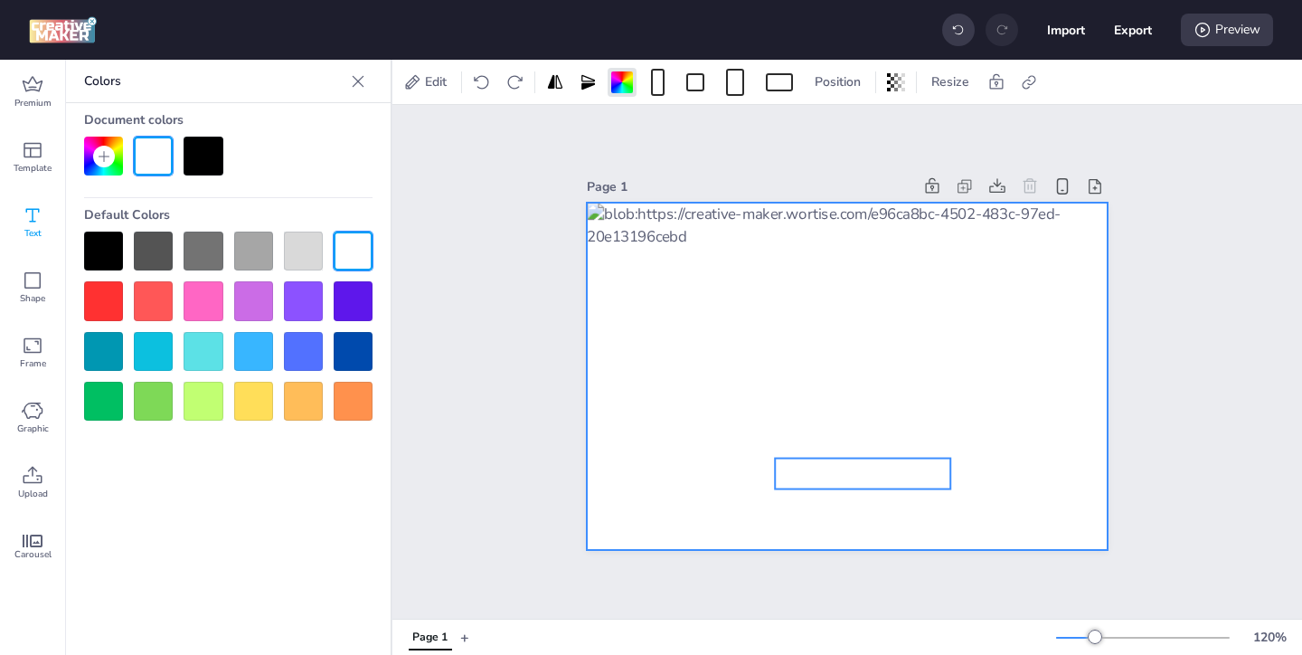
click at [891, 477] on span "Ingresa acá" at bounding box center [863, 473] width 116 height 26
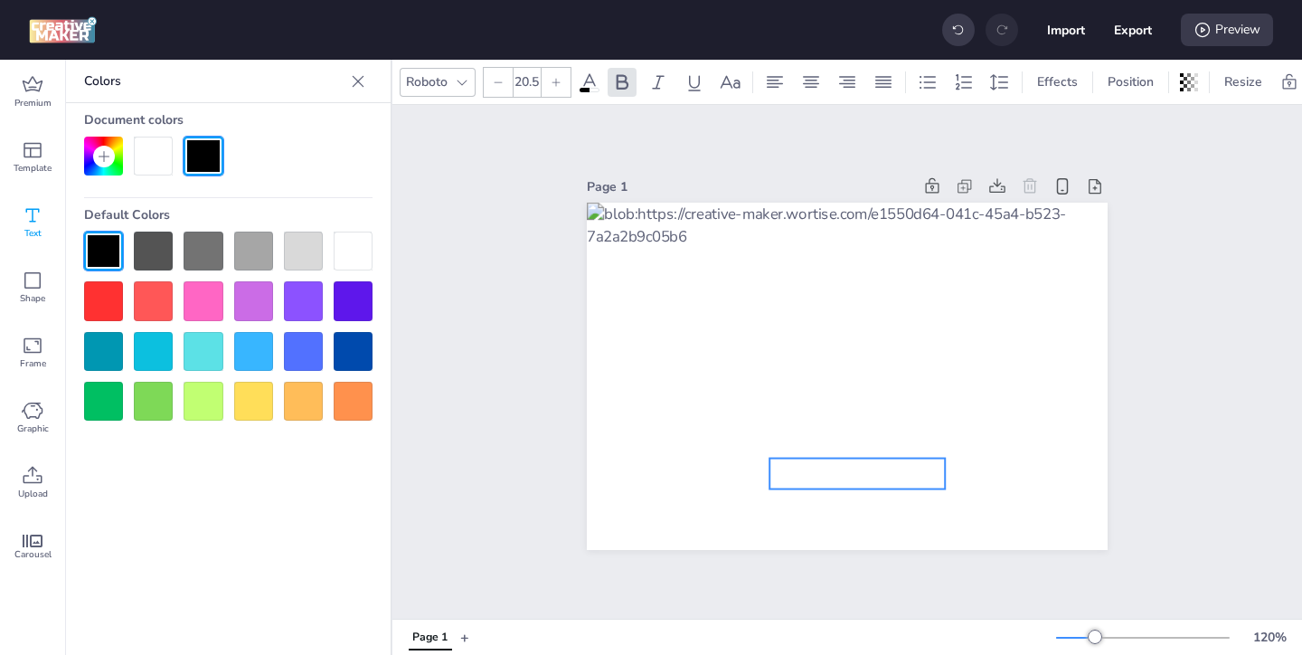
click at [877, 473] on span "Ingresa acá" at bounding box center [857, 473] width 116 height 26
click at [914, 469] on span "Ingresa acá" at bounding box center [857, 473] width 116 height 26
click at [909, 475] on span "Ingresa acá" at bounding box center [857, 473] width 116 height 26
click at [910, 475] on span "Ingresa acá" at bounding box center [857, 473] width 116 height 26
click at [29, 486] on span "Upload" at bounding box center [33, 493] width 30 height 14
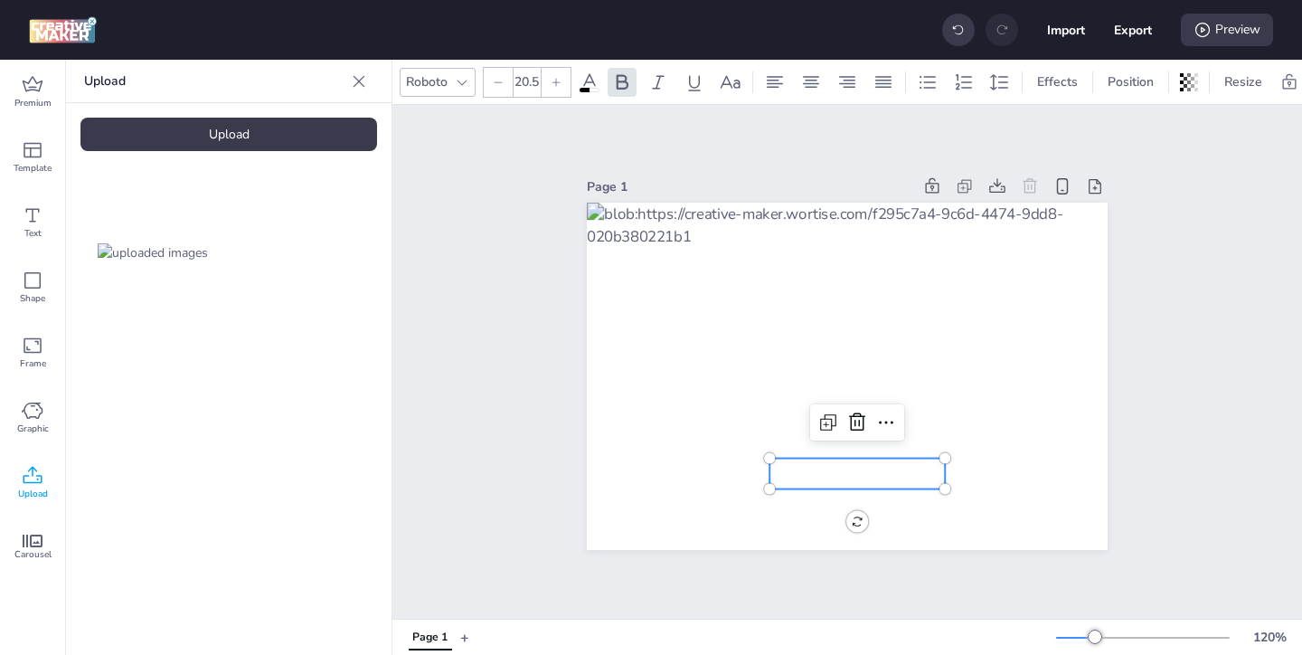
click at [258, 133] on div "Upload" at bounding box center [228, 134] width 297 height 33
click at [299, 243] on img at bounding box center [305, 252] width 110 height 19
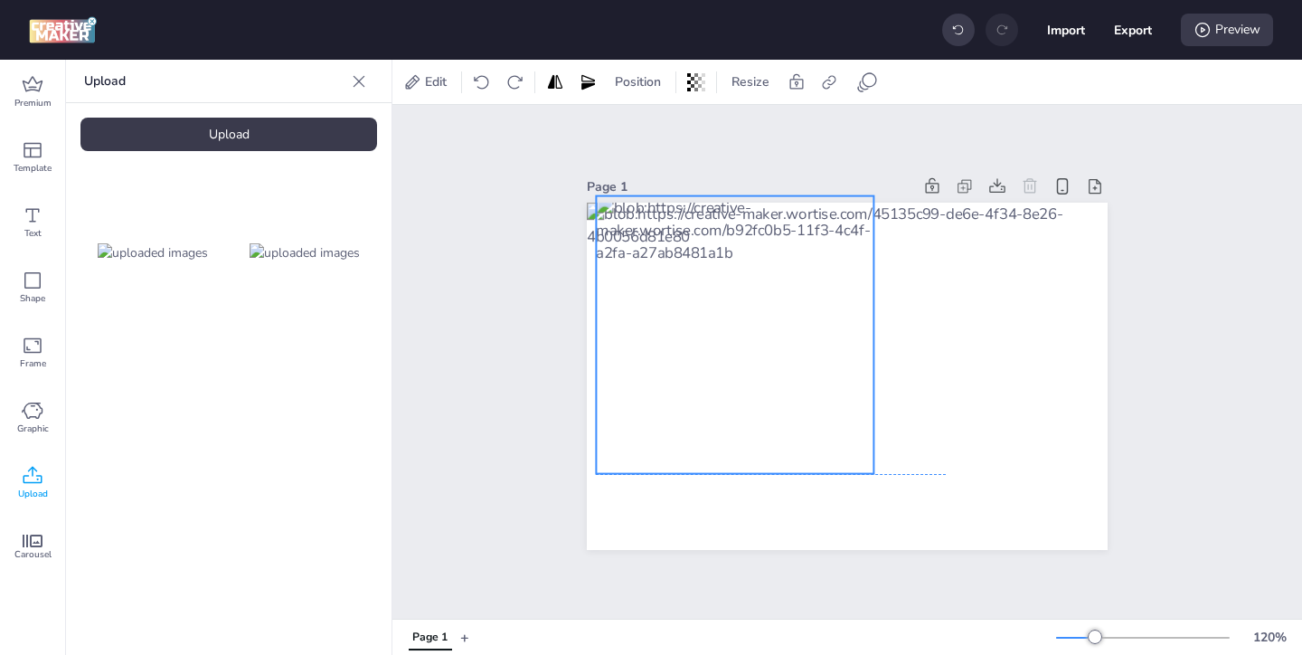
drag, startPoint x: 984, startPoint y: 506, endPoint x: 872, endPoint y: 468, distance: 118.4
click at [872, 468] on div at bounding box center [735, 335] width 278 height 278
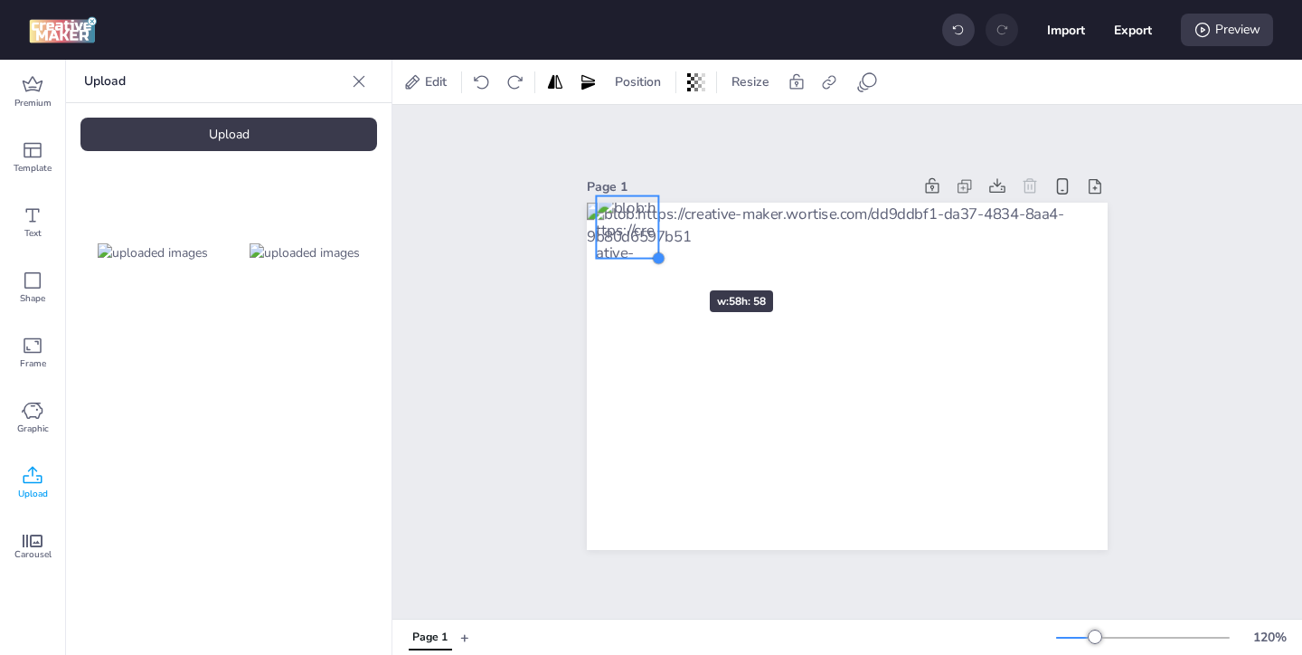
drag, startPoint x: 878, startPoint y: 473, endPoint x: 655, endPoint y: 258, distance: 309.5
click at [655, 258] on div at bounding box center [659, 258] width 14 height 14
drag, startPoint x: 631, startPoint y: 240, endPoint x: 622, endPoint y: 248, distance: 11.6
click at [622, 248] on div at bounding box center [618, 234] width 62 height 62
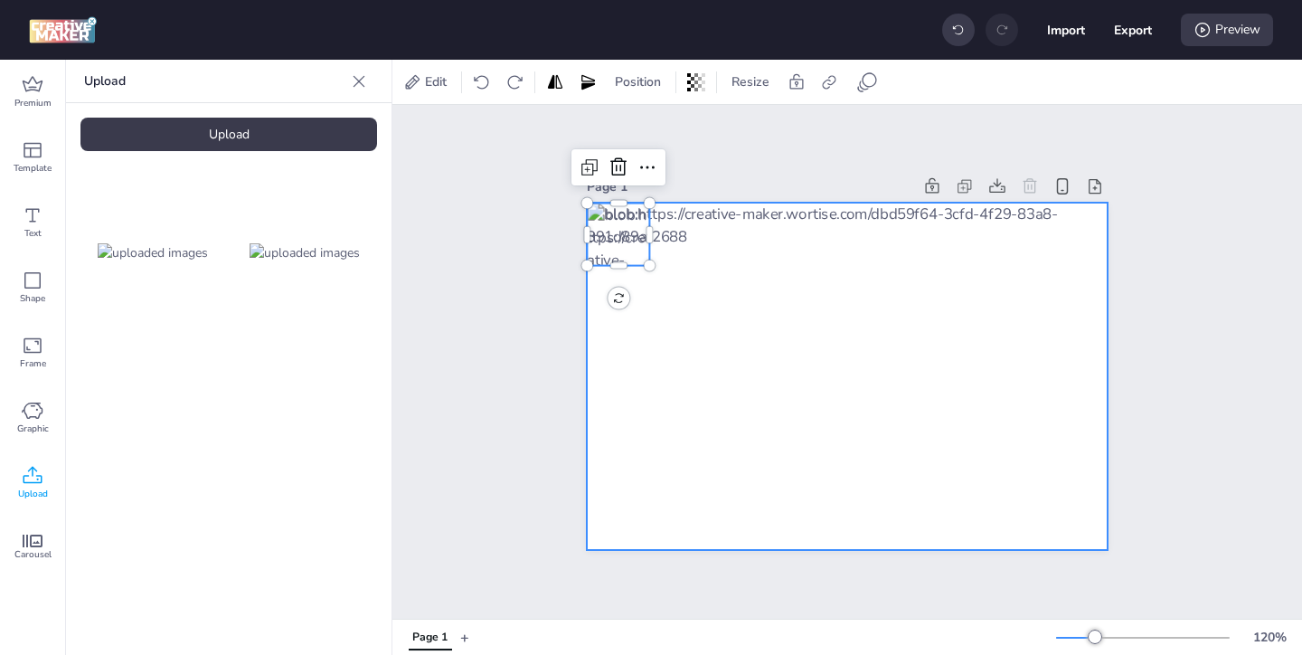
click at [656, 340] on div at bounding box center [847, 376] width 521 height 347
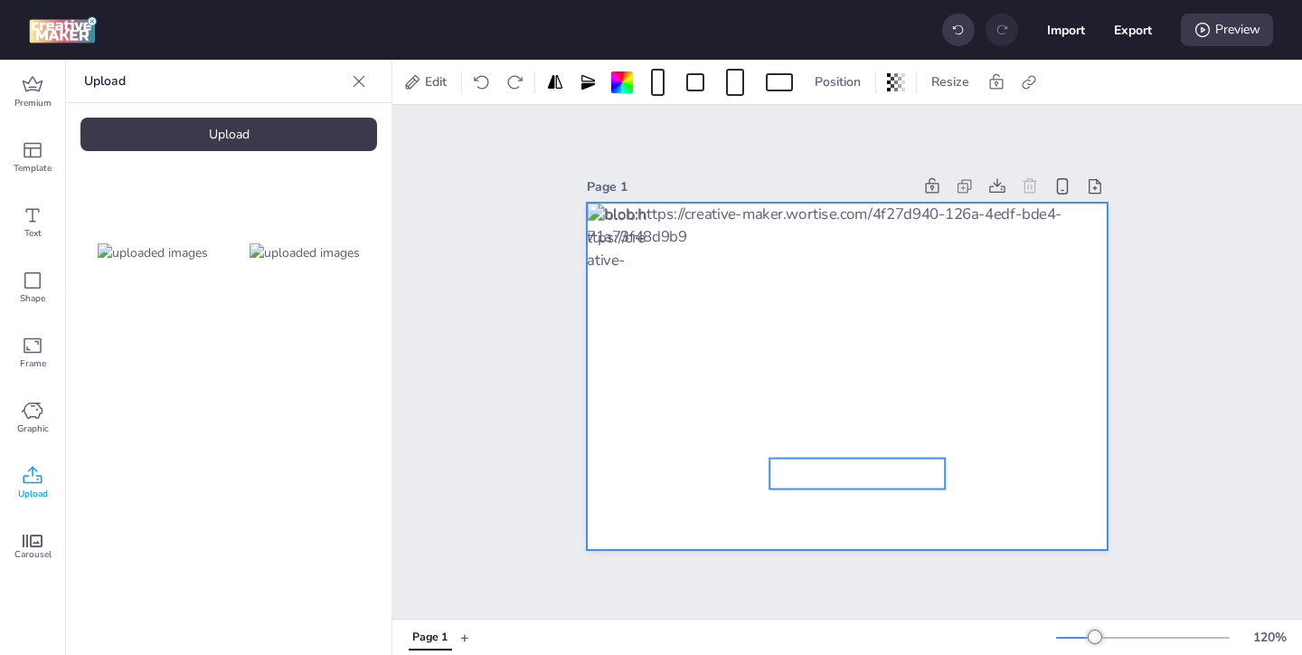
click at [808, 476] on span "Ingresa acá" at bounding box center [857, 473] width 116 height 26
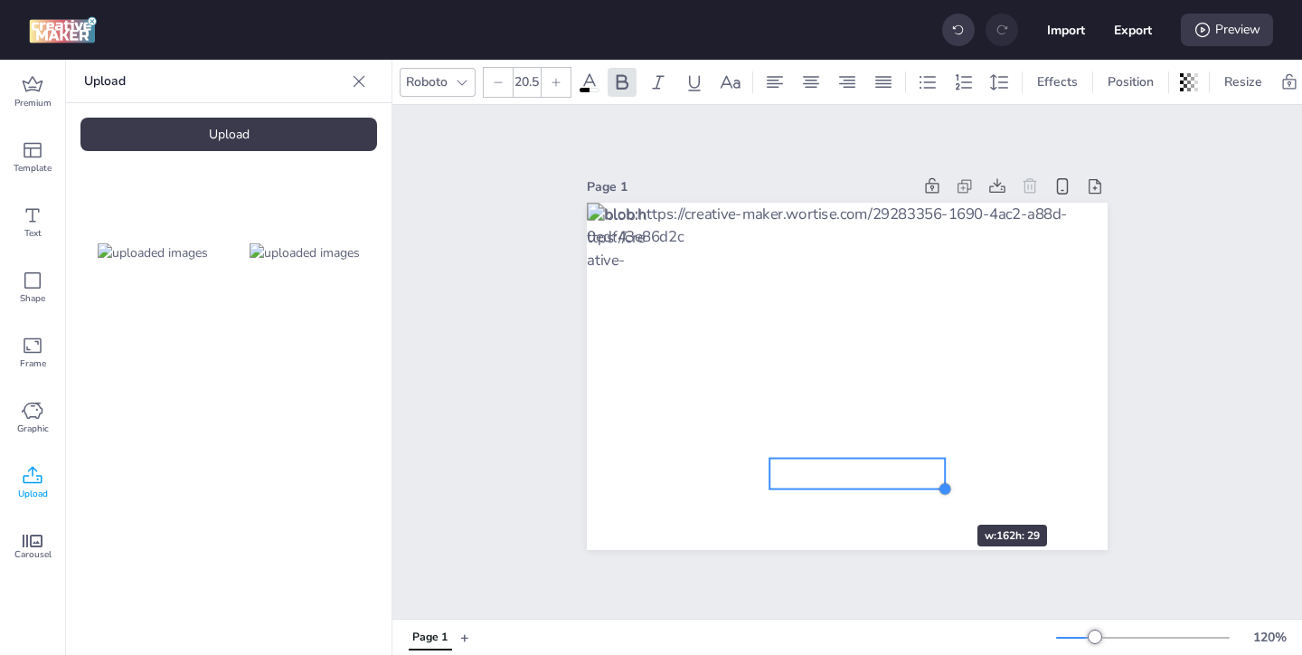
drag, startPoint x: 948, startPoint y: 492, endPoint x: 922, endPoint y: 491, distance: 26.2
click at [922, 492] on div "Ingresa acá" at bounding box center [847, 376] width 521 height 347
drag, startPoint x: 946, startPoint y: 488, endPoint x: 913, endPoint y: 484, distance: 32.9
click at [913, 484] on div at bounding box center [919, 484] width 14 height 14
type input "17"
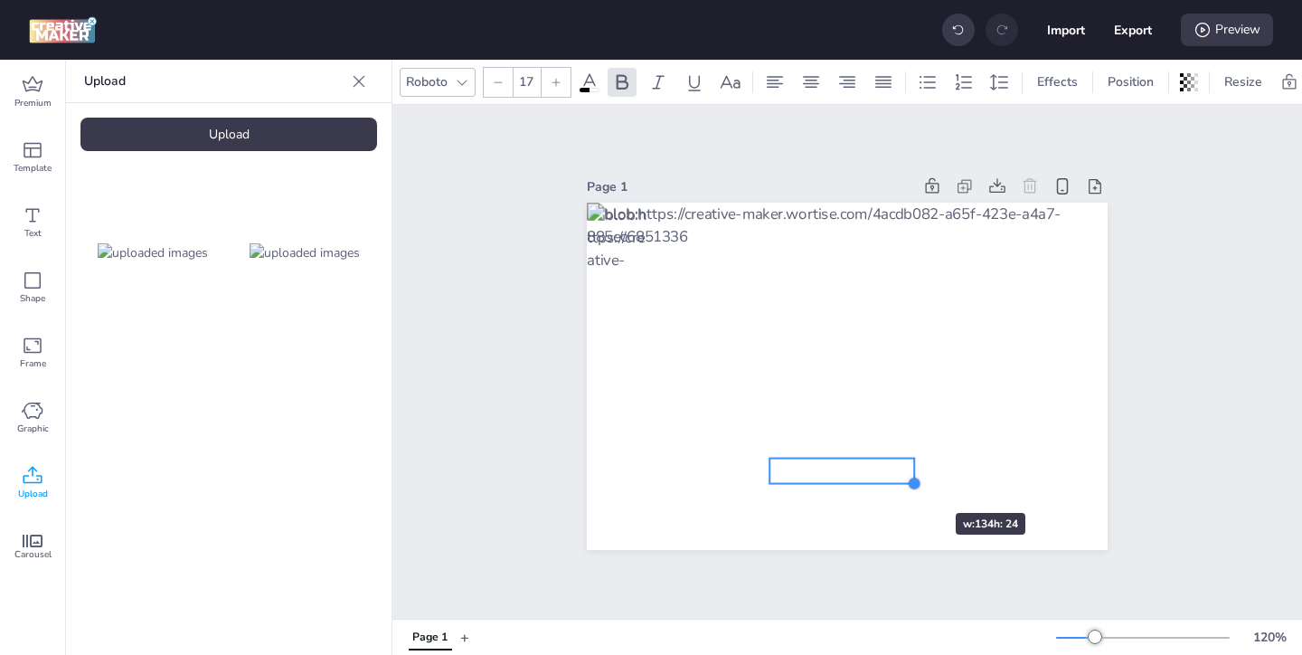
drag, startPoint x: 917, startPoint y: 481, endPoint x: 900, endPoint y: 480, distance: 17.2
click at [900, 480] on div "Ingresa acá" at bounding box center [847, 376] width 521 height 347
drag, startPoint x: 874, startPoint y: 472, endPoint x: 889, endPoint y: 474, distance: 14.6
click at [889, 474] on span "Ingresa acá" at bounding box center [857, 473] width 96 height 22
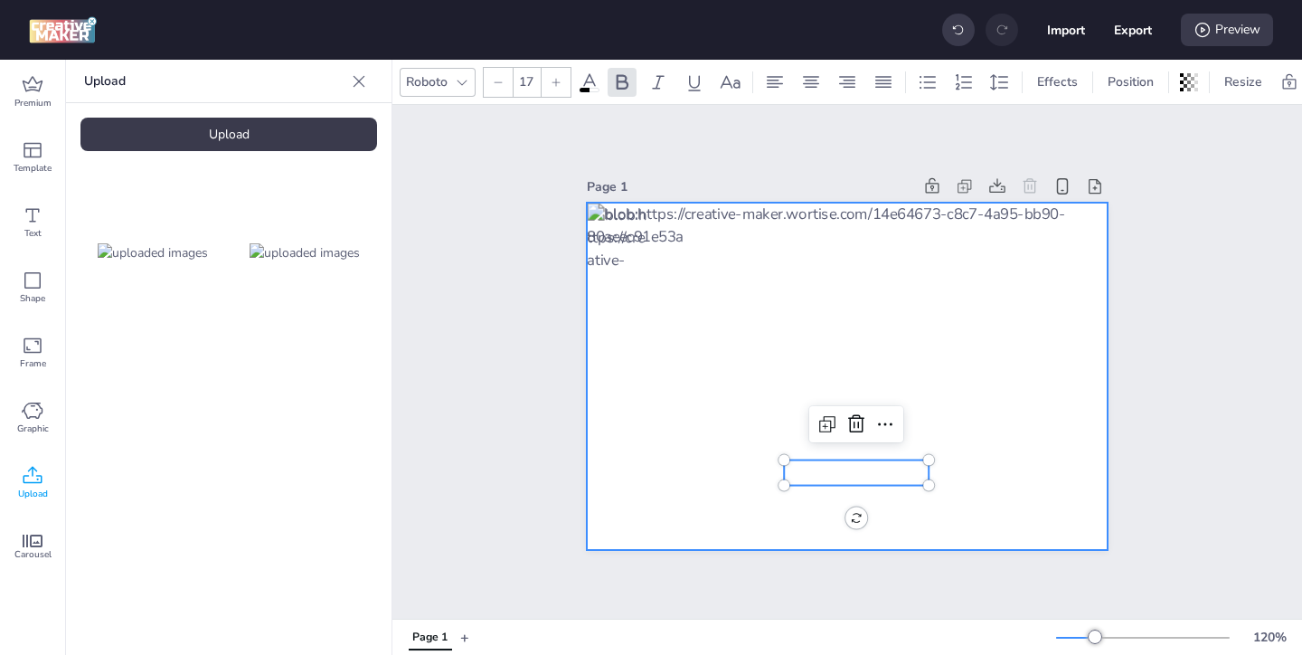
click at [988, 457] on div at bounding box center [847, 376] width 521 height 347
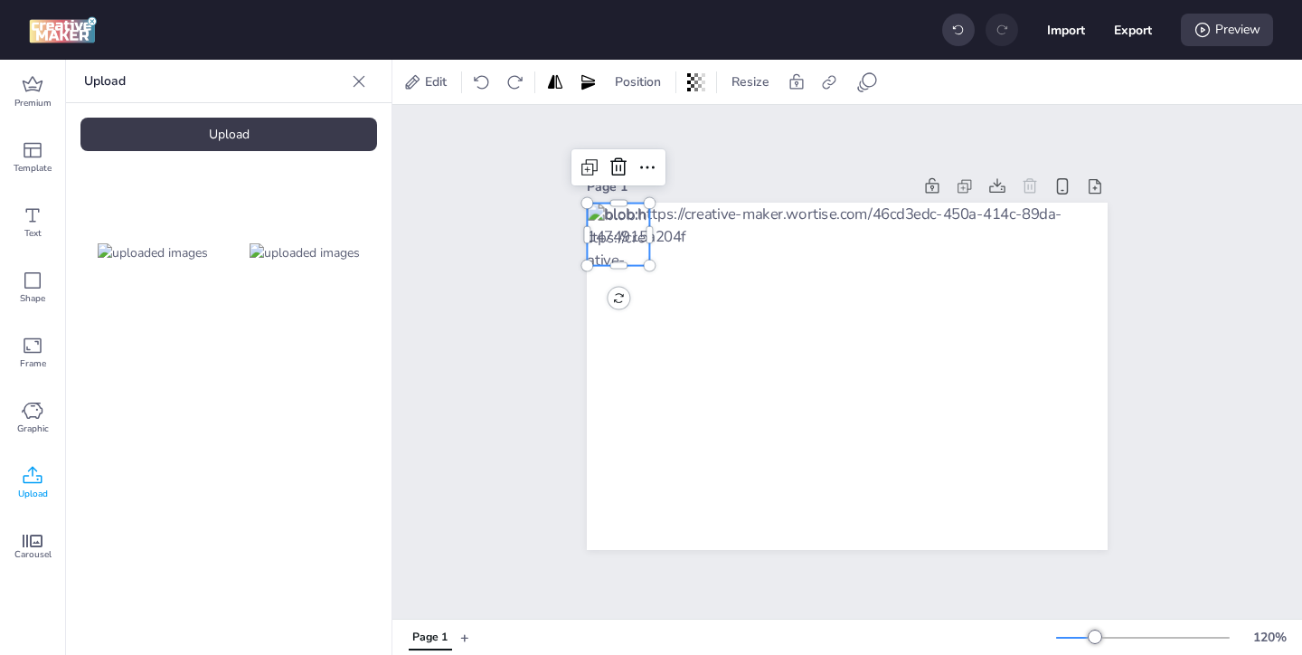
click at [640, 263] on div at bounding box center [618, 234] width 62 height 62
click at [636, 259] on div at bounding box center [617, 234] width 62 height 62
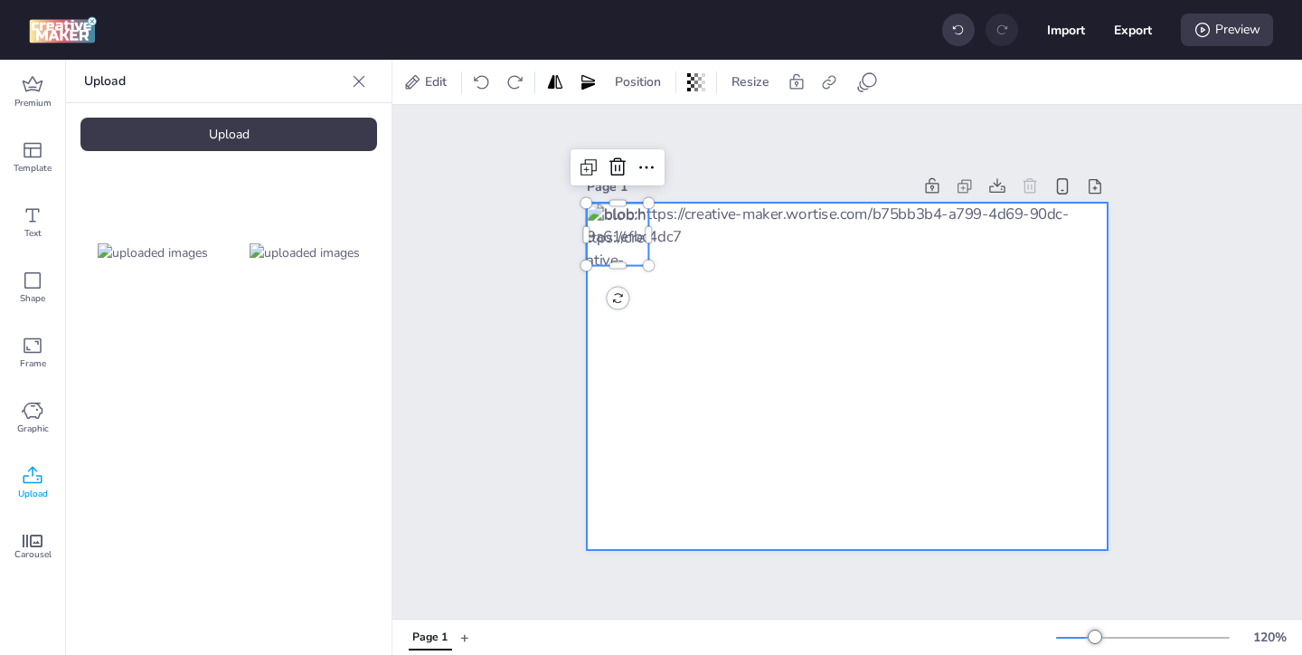
click at [644, 287] on div at bounding box center [847, 376] width 521 height 347
